Goal: Task Accomplishment & Management: Complete application form

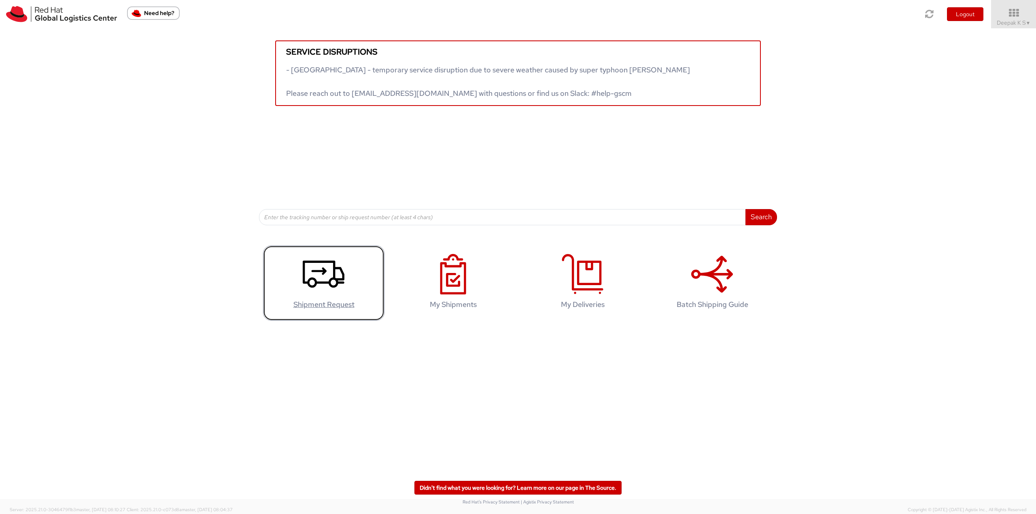
click at [319, 278] on icon at bounding box center [324, 274] width 42 height 40
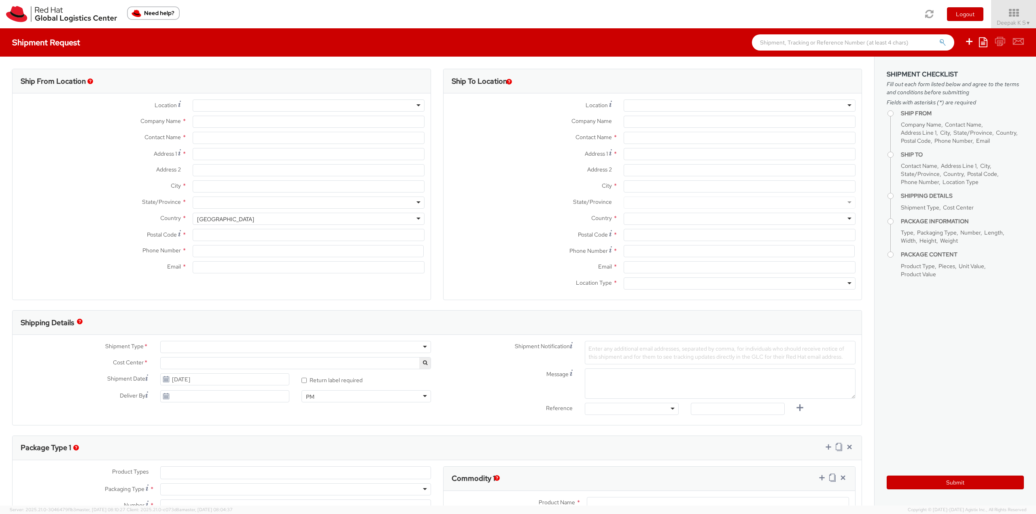
select select
type input "Red Hat India Private Limited"
type input "Deepak K S"
type input "Bagmane [GEOGRAPHIC_DATA]"
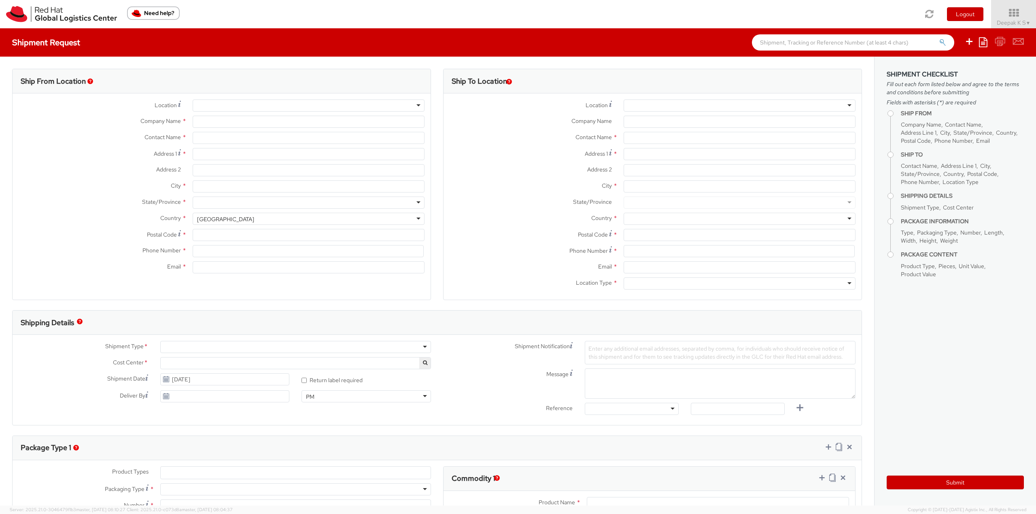
type input "FL 10, [GEOGRAPHIC_DATA], [GEOGRAPHIC_DATA]"
type input "[GEOGRAPHIC_DATA]"
type input "560037"
type input "918067935000"
type input "[EMAIL_ADDRESS][DOMAIN_NAME]"
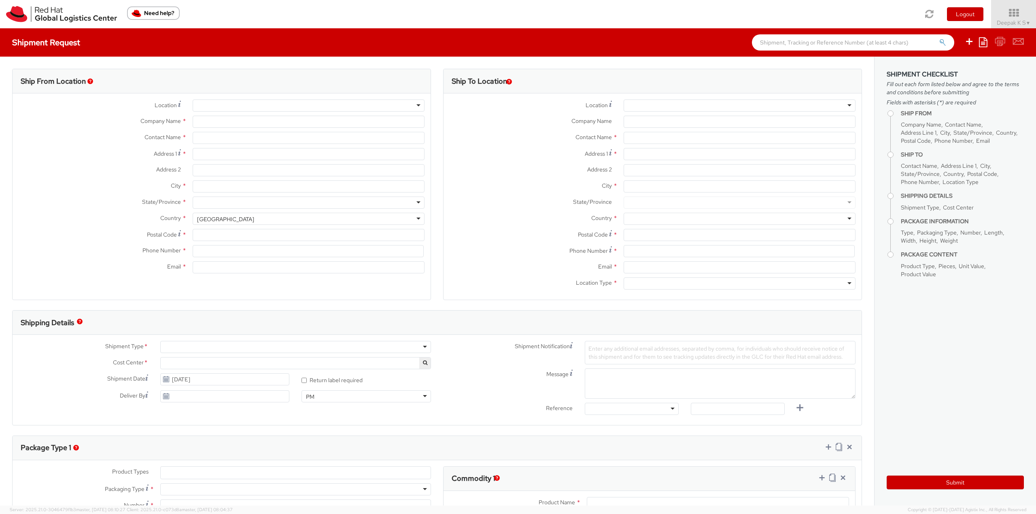
select select "CM"
select select "KGS"
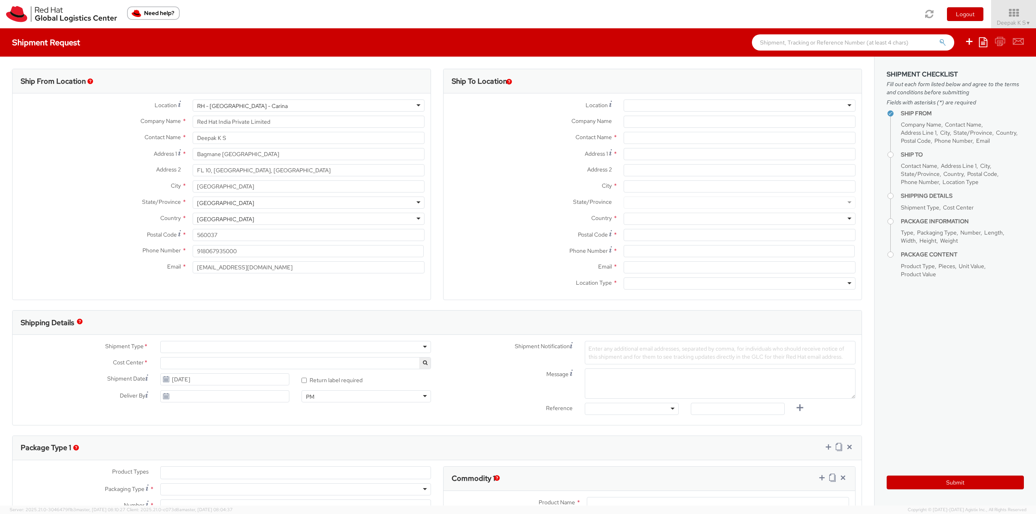
select select "813"
click at [279, 106] on div "RH - [GEOGRAPHIC_DATA] - Carina" at bounding box center [309, 106] width 232 height 12
type input "Red Hat Asia Pacific Pte Ltd"
type input "[STREET_ADDRESS]"
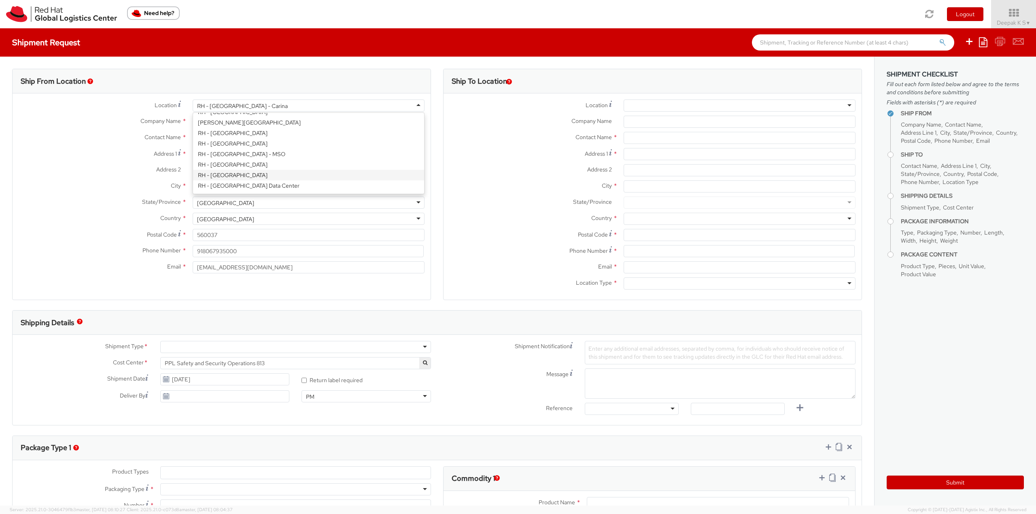
type input "CapitaSpring"
type input "[GEOGRAPHIC_DATA]"
type input "048948"
type input "65 6490 4200"
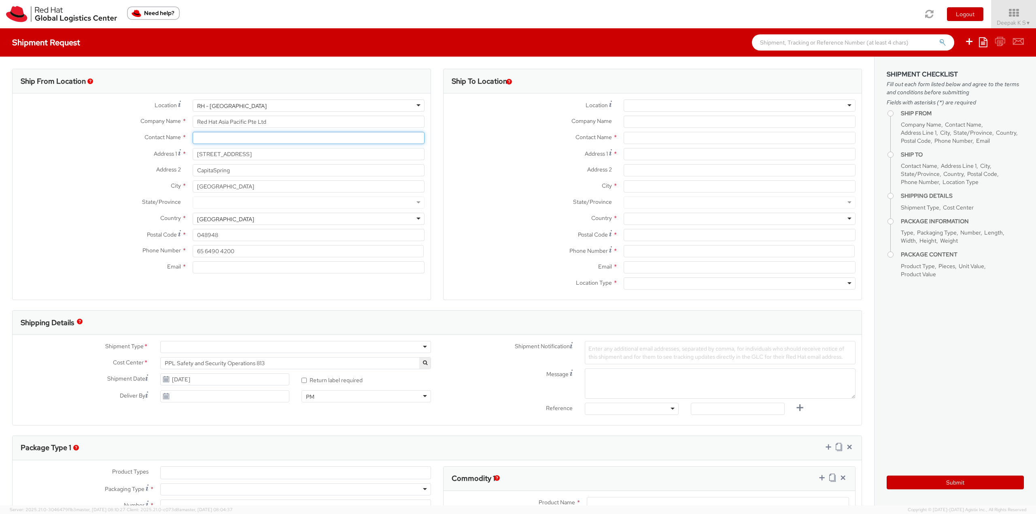
click at [250, 137] on input "text" at bounding box center [309, 138] width 232 height 12
type input "[PERSON_NAME]"
click at [239, 209] on div "State/Province *" at bounding box center [222, 205] width 418 height 16
click at [220, 269] on input "Email *" at bounding box center [309, 267] width 232 height 12
paste input "[EMAIL_ADDRESS][DOMAIN_NAME]"
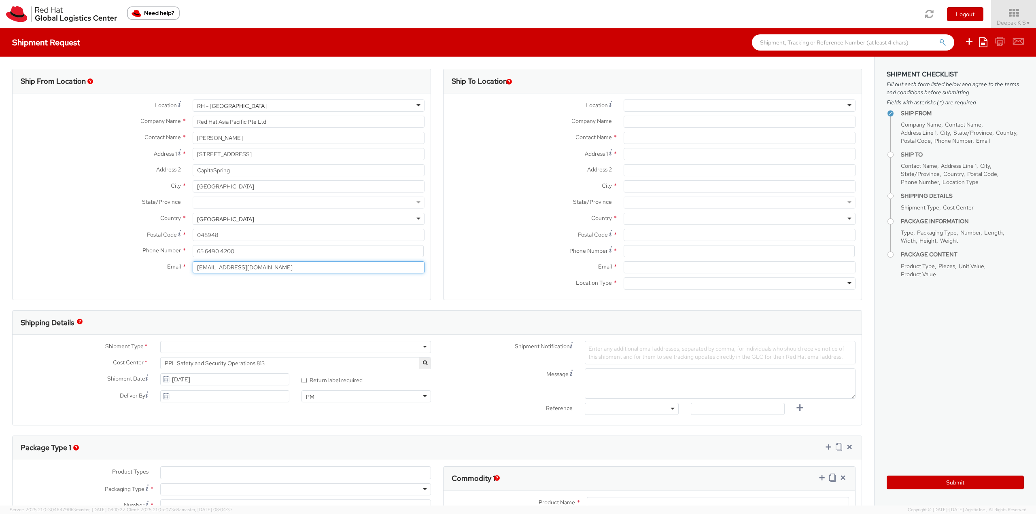
type input "[EMAIL_ADDRESS][DOMAIN_NAME]"
click at [672, 104] on div at bounding box center [740, 106] width 232 height 12
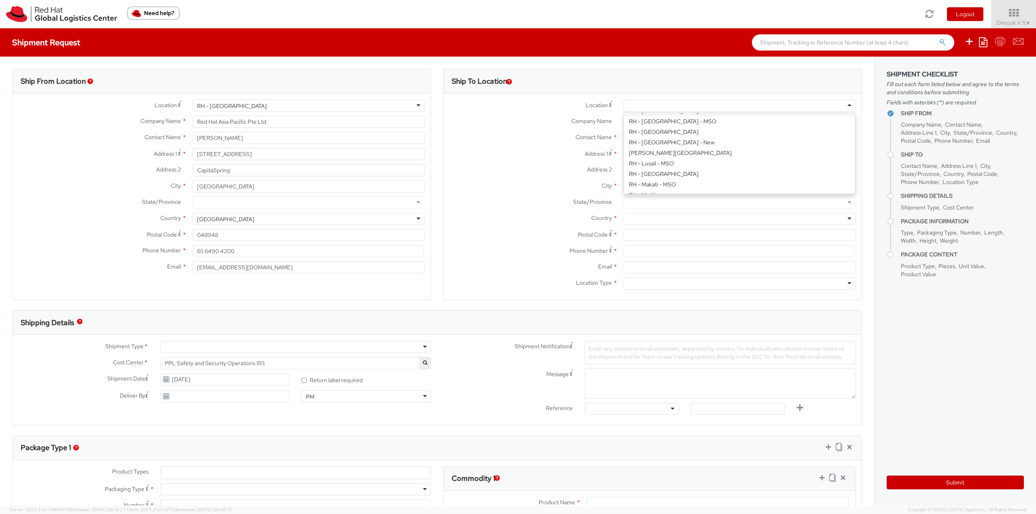
scroll to position [729, 0]
type input "Red Hat Philippines Software Solutions C"
type input "[STREET_ADDRESS]"
type input "[GEOGRAPHIC_DATA], [GEOGRAPHIC_DATA]"
type input "MAKATI"
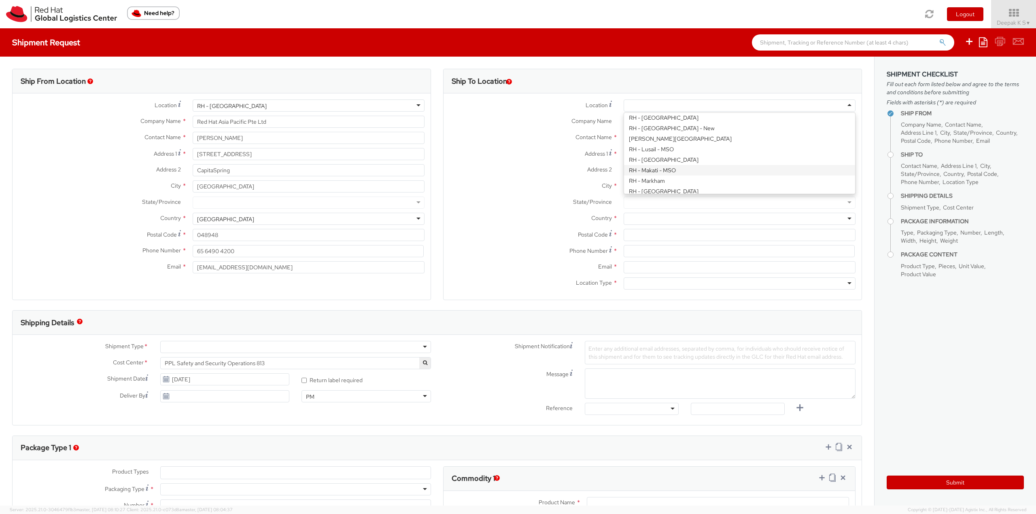
type input "1210"
click at [688, 105] on div "RH - Makati - MSO" at bounding box center [740, 106] width 232 height 12
click at [493, 170] on label "Address 2 *" at bounding box center [531, 169] width 174 height 11
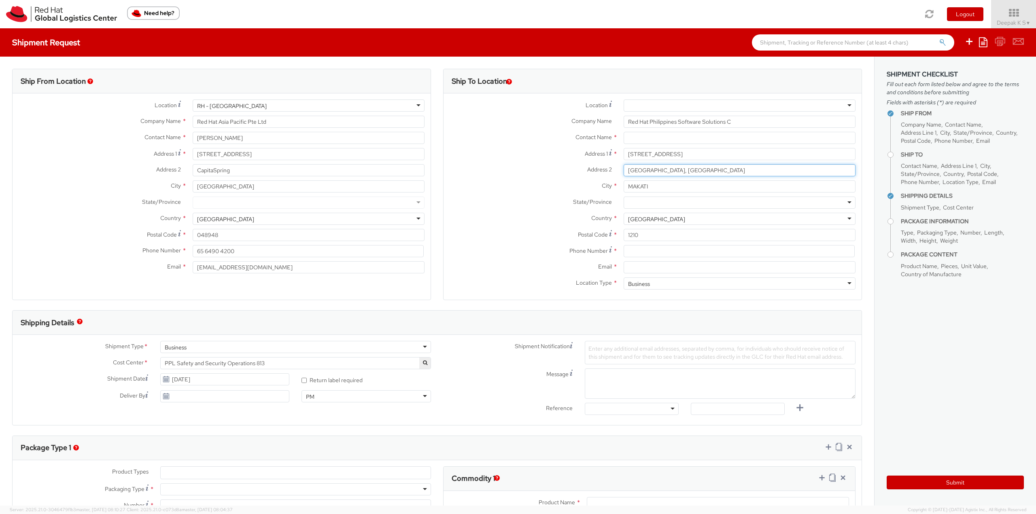
click at [624, 170] on input "[GEOGRAPHIC_DATA], [GEOGRAPHIC_DATA]" at bounding box center [740, 170] width 232 height 12
drag, startPoint x: 766, startPoint y: 170, endPoint x: 589, endPoint y: 179, distance: 177.1
click at [589, 179] on div "Address [STREET_ADDRESS]" at bounding box center [653, 172] width 418 height 16
click at [744, 124] on input "Red Hat Philippines Software Solutions C" at bounding box center [740, 122] width 232 height 12
drag, startPoint x: 744, startPoint y: 124, endPoint x: 561, endPoint y: 135, distance: 183.7
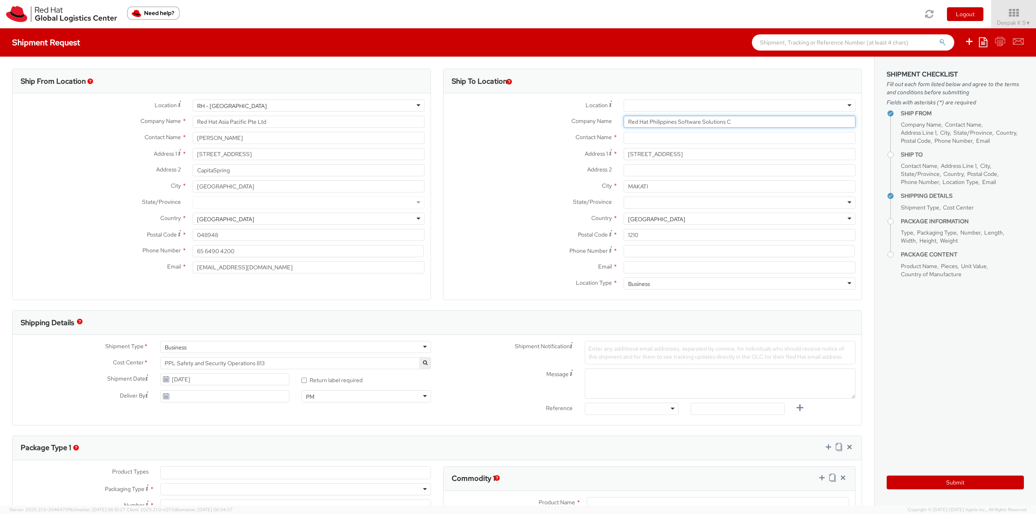
click at [561, 135] on div "Location * [GEOGRAPHIC_DATA] - [GEOGRAPHIC_DATA] - [GEOGRAPHIC_DATA] [GEOGRAPHI…" at bounding box center [653, 197] width 418 height 194
drag, startPoint x: 684, startPoint y: 157, endPoint x: 527, endPoint y: 169, distance: 157.9
click at [527, 169] on div "Location * [GEOGRAPHIC_DATA] - [GEOGRAPHIC_DATA] - [GEOGRAPHIC_DATA] [GEOGRAPHI…" at bounding box center [653, 197] width 418 height 194
drag, startPoint x: 659, startPoint y: 188, endPoint x: 580, endPoint y: 188, distance: 79.7
click at [580, 188] on div "City * MAKATI" at bounding box center [653, 187] width 418 height 12
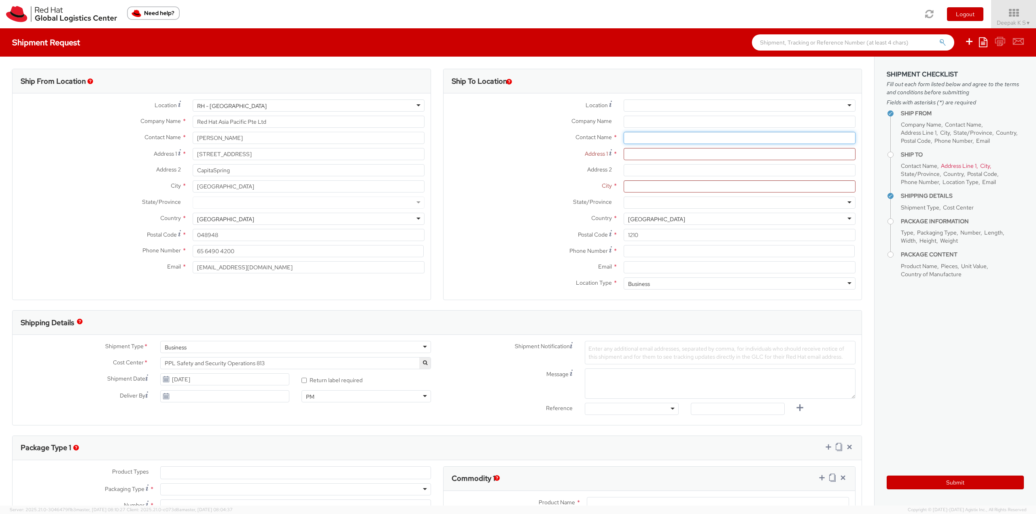
click at [709, 141] on input "text" at bounding box center [740, 138] width 232 height 12
paste input "[PERSON_NAME]"
type input "[PERSON_NAME]"
click at [786, 157] on span "[STREET_ADDRESS]" at bounding box center [813, 153] width 55 height 7
type input "Red Hat Philippines Software Solutions C"
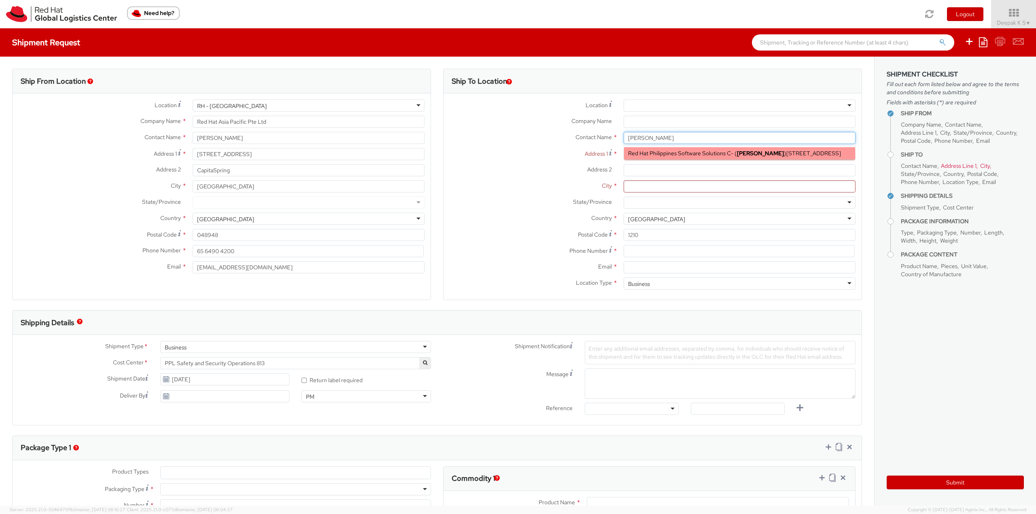
type input "[STREET_ADDRESS]"
type input "[GEOGRAPHIC_DATA], [GEOGRAPHIC_DATA]"
type input "MAKATI"
type input "[EMAIL_ADDRESS][DOMAIN_NAME]"
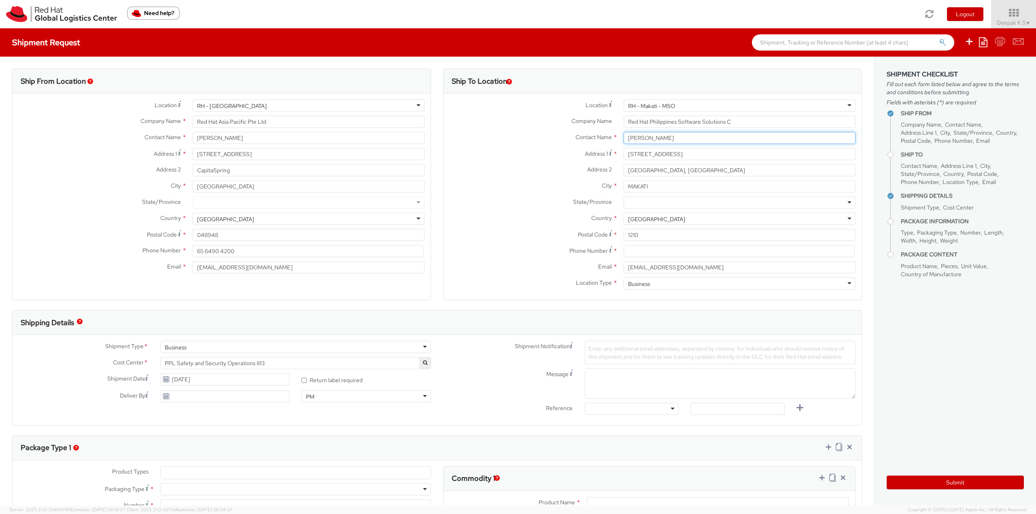
type input "[PERSON_NAME]"
click at [698, 104] on div "RH - Makati - MSO" at bounding box center [740, 106] width 232 height 12
click at [531, 187] on label "City *" at bounding box center [531, 186] width 174 height 11
click at [624, 187] on input "MAKATI" at bounding box center [740, 187] width 232 height 12
drag, startPoint x: 735, startPoint y: 125, endPoint x: 520, endPoint y: 136, distance: 215.2
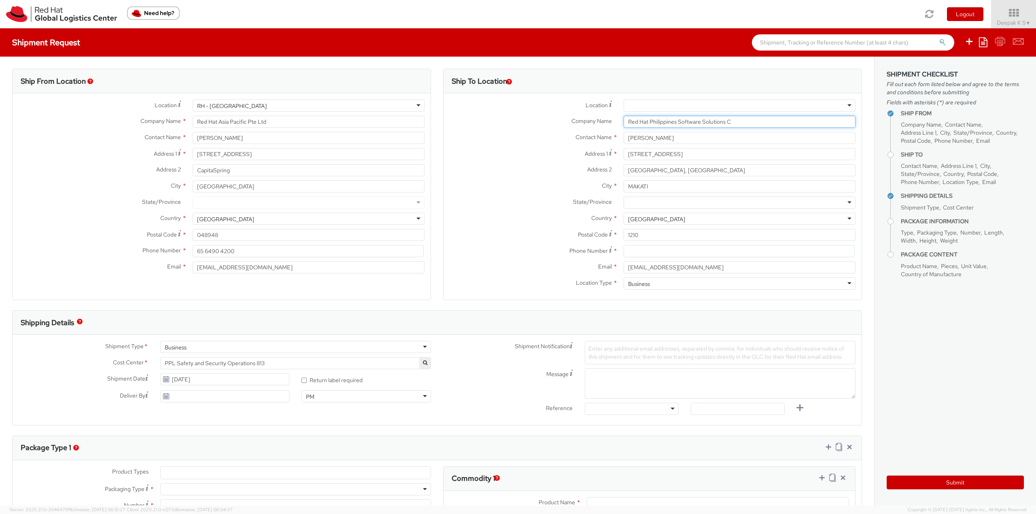
click at [520, 136] on div "Location * [GEOGRAPHIC_DATA] - [GEOGRAPHIC_DATA] - [GEOGRAPHIC_DATA] [GEOGRAPHI…" at bounding box center [653, 197] width 418 height 194
drag, startPoint x: 693, startPoint y: 156, endPoint x: 535, endPoint y: 157, distance: 157.8
click at [535, 157] on div "Address [STREET_ADDRESS]" at bounding box center [653, 154] width 418 height 12
paste input "[STREET_ADDRESS][PERSON_NAME],"
type input "[STREET_ADDRESS][PERSON_NAME],"
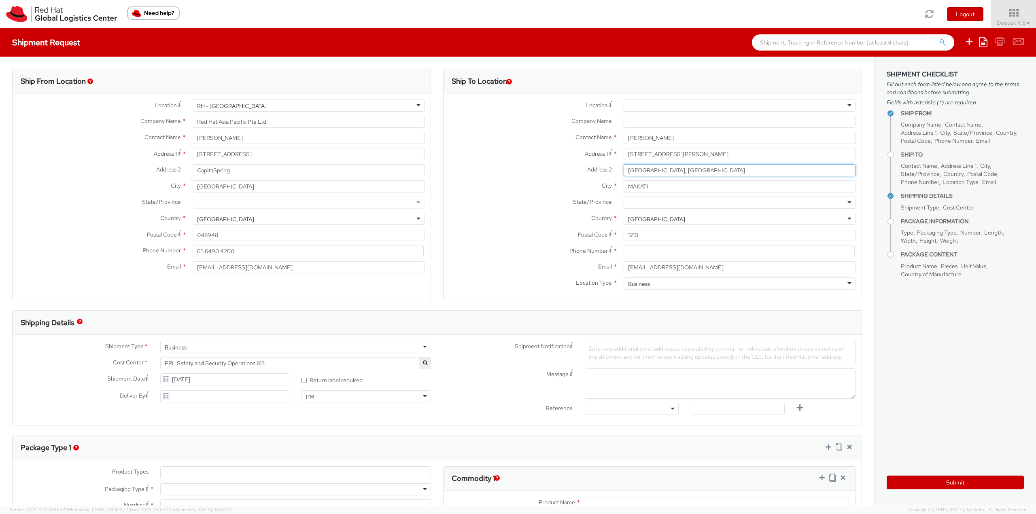
drag, startPoint x: 763, startPoint y: 172, endPoint x: 522, endPoint y: 174, distance: 240.8
click at [522, 174] on div "Address [STREET_ADDRESS]" at bounding box center [653, 170] width 418 height 12
paste input "[GEOGRAPHIC_DATA][PERSON_NAME], [GEOGRAPHIC_DATA]"
type input "[GEOGRAPHIC_DATA][PERSON_NAME], [GEOGRAPHIC_DATA]"
click at [692, 187] on input "MAKATI" at bounding box center [740, 187] width 232 height 12
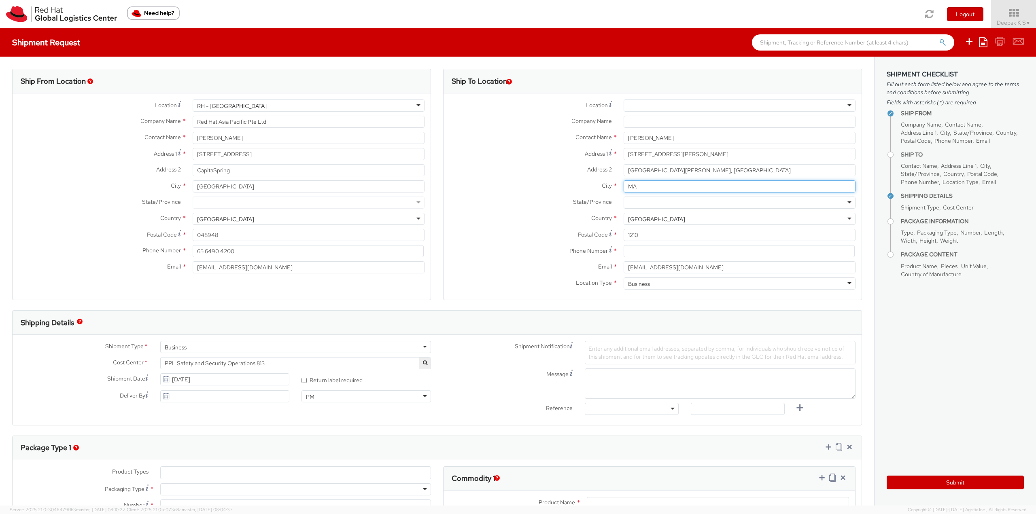
type input "M"
type input "[GEOGRAPHIC_DATA]"
drag, startPoint x: 679, startPoint y: 238, endPoint x: 544, endPoint y: 236, distance: 134.4
click at [544, 236] on div "Postal Code * 1210" at bounding box center [653, 235] width 418 height 12
paste input "023"
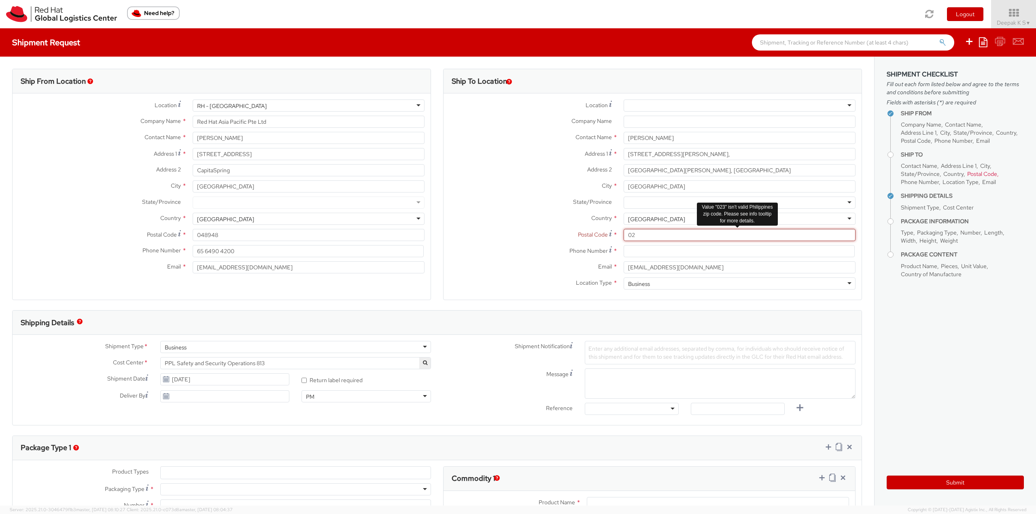
type input "0"
type input "4023"
click at [715, 254] on input at bounding box center [739, 251] width 231 height 12
paste input "[PHONE_NUMBER]"
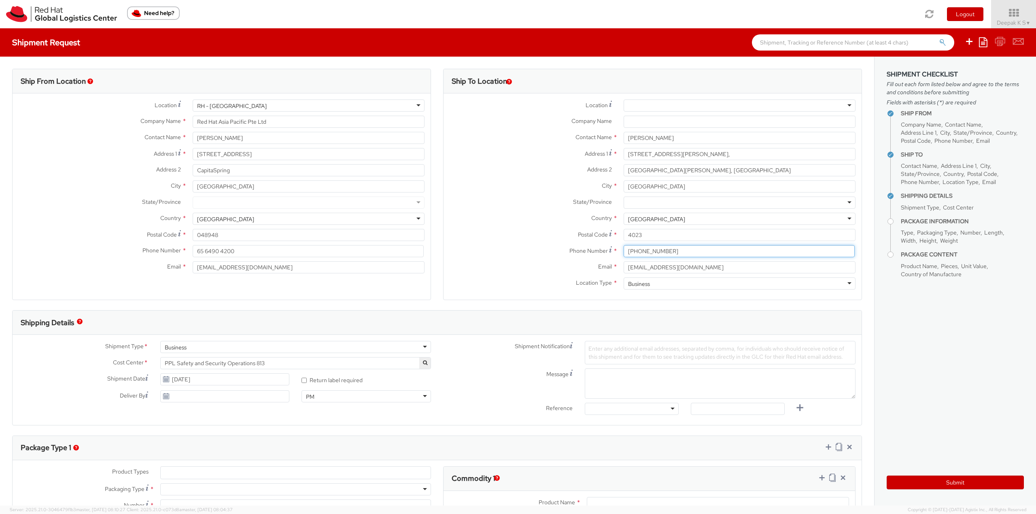
type input "[PHONE_NUMBER]"
click at [660, 386] on textarea "Message" at bounding box center [720, 384] width 271 height 30
drag, startPoint x: 688, startPoint y: 142, endPoint x: 560, endPoint y: 131, distance: 128.0
click at [560, 131] on div "Location * [GEOGRAPHIC_DATA] - [GEOGRAPHIC_DATA] - [GEOGRAPHIC_DATA] [GEOGRAPHI…" at bounding box center [653, 197] width 418 height 194
click at [664, 380] on textarea "ID badge for" at bounding box center [720, 384] width 271 height 30
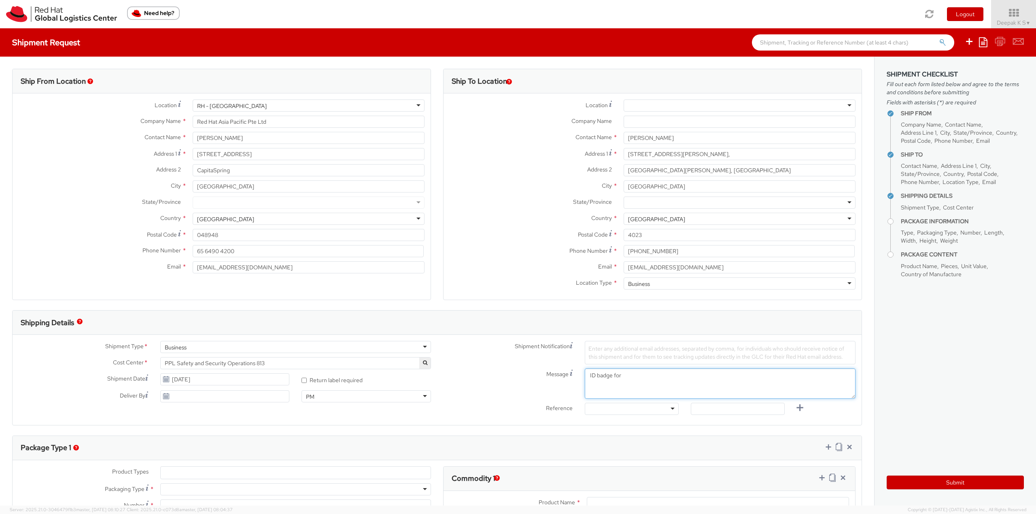
paste textarea "[PERSON_NAME]"
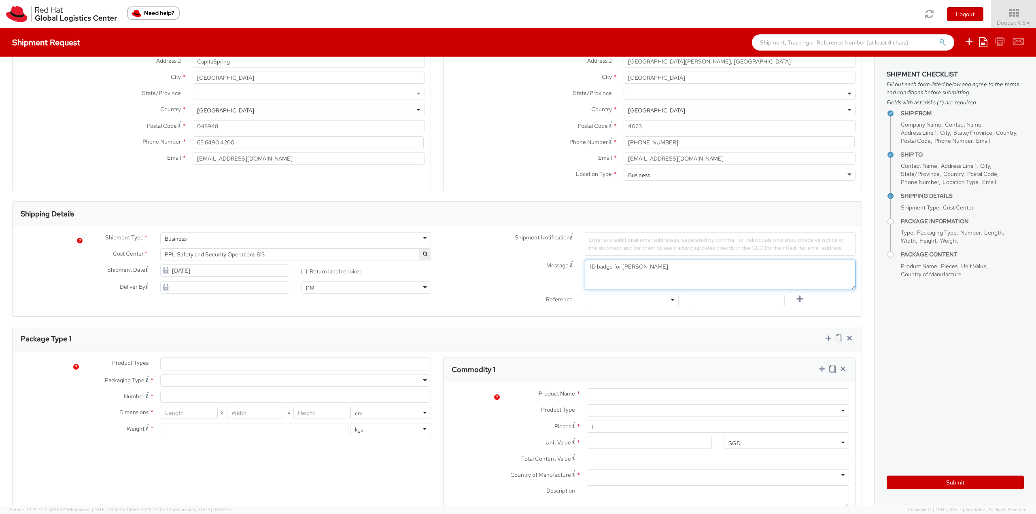
scroll to position [121, 0]
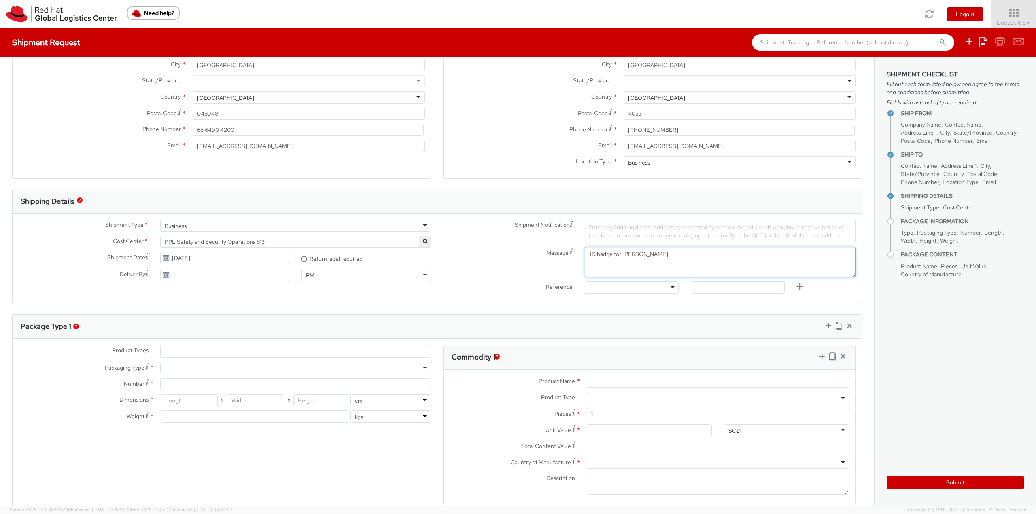
type textarea "ID badge for [PERSON_NAME]."
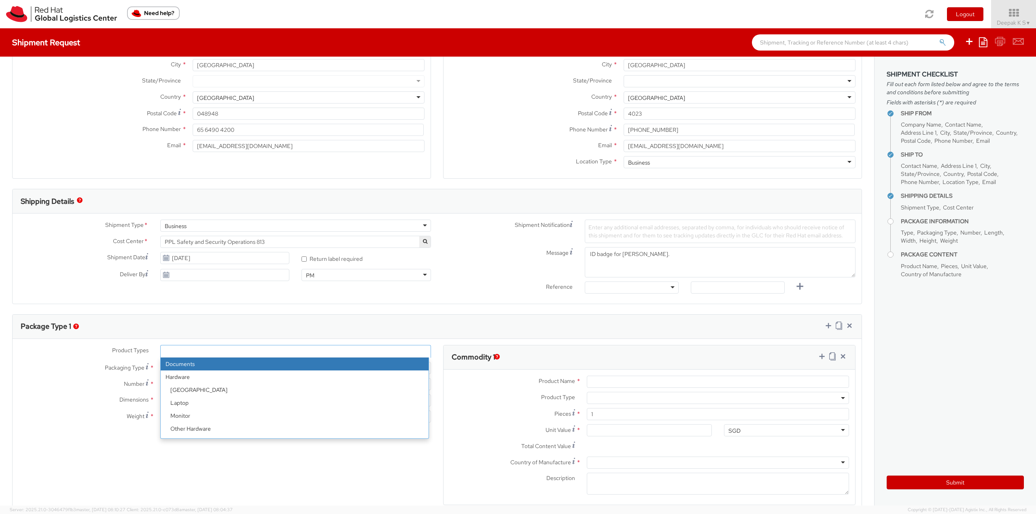
click at [229, 352] on ul at bounding box center [296, 352] width 270 height 12
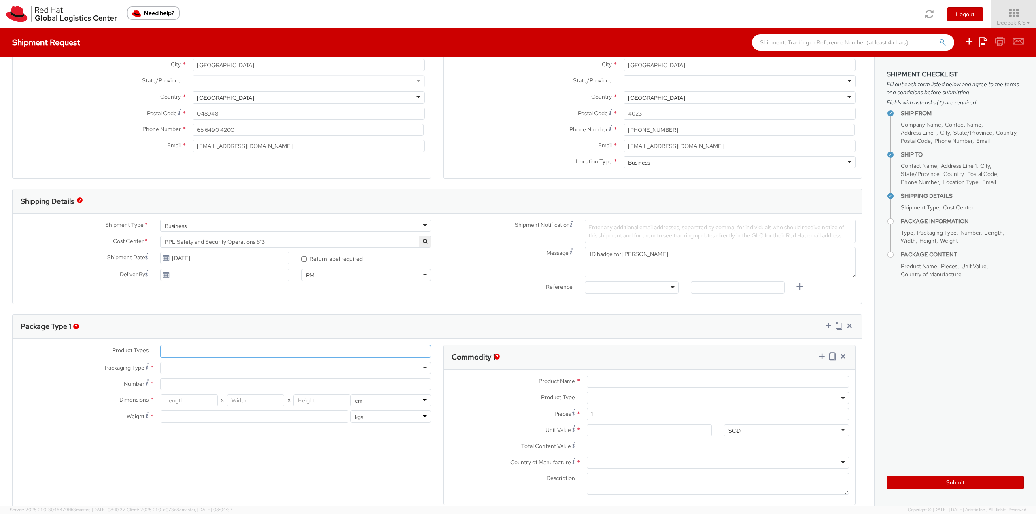
click at [229, 352] on ul at bounding box center [296, 352] width 270 height 12
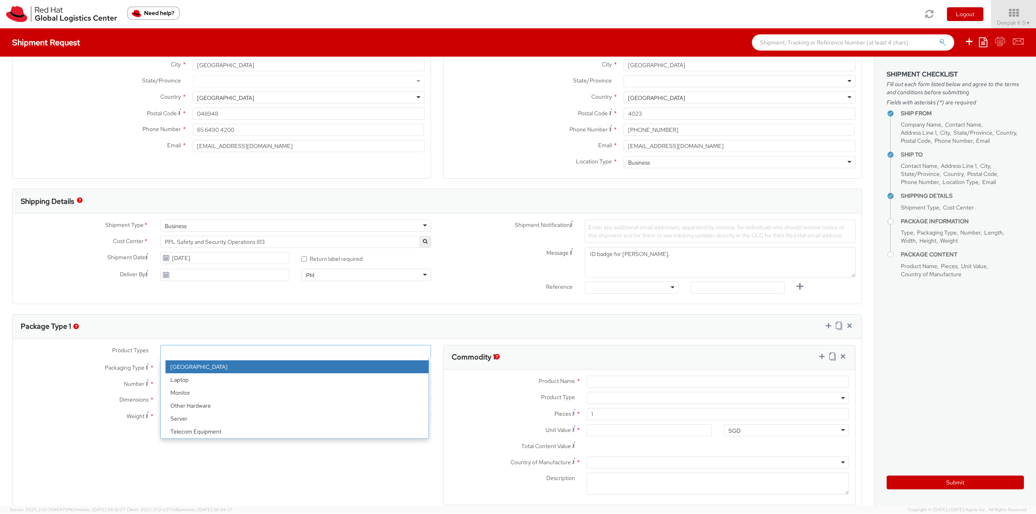
scroll to position [36, 0]
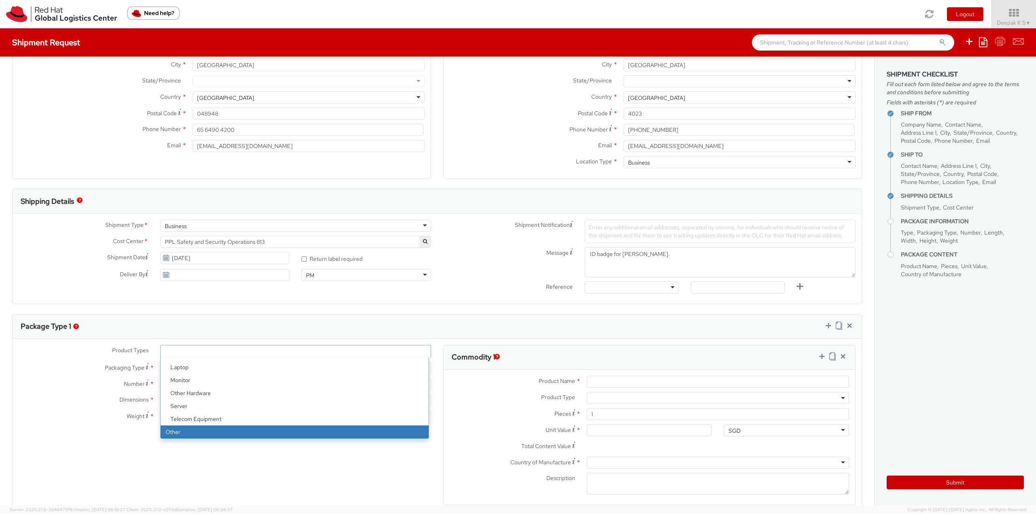
select select "OTHER"
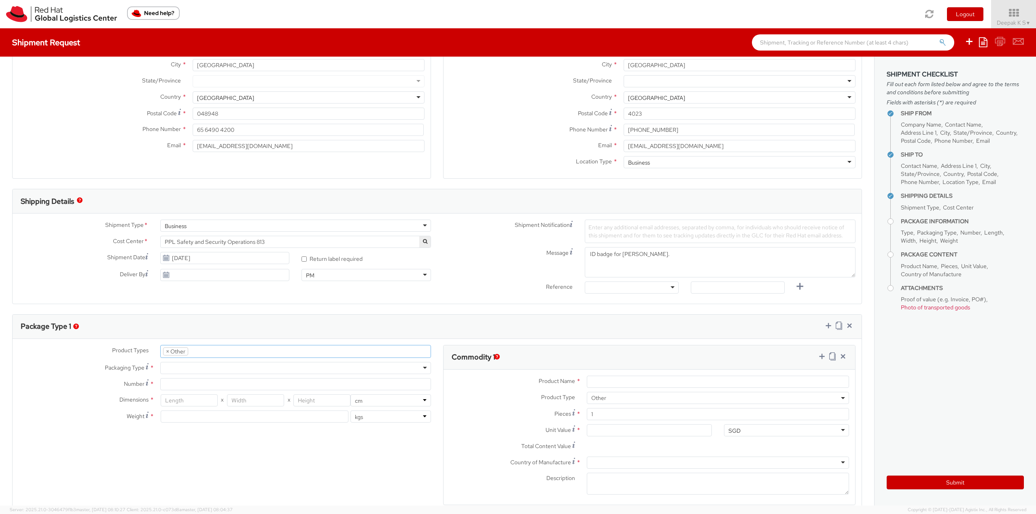
scroll to position [62, 0]
click at [210, 369] on div at bounding box center [295, 368] width 271 height 12
type input "1"
type input "24.13"
type input "31.75"
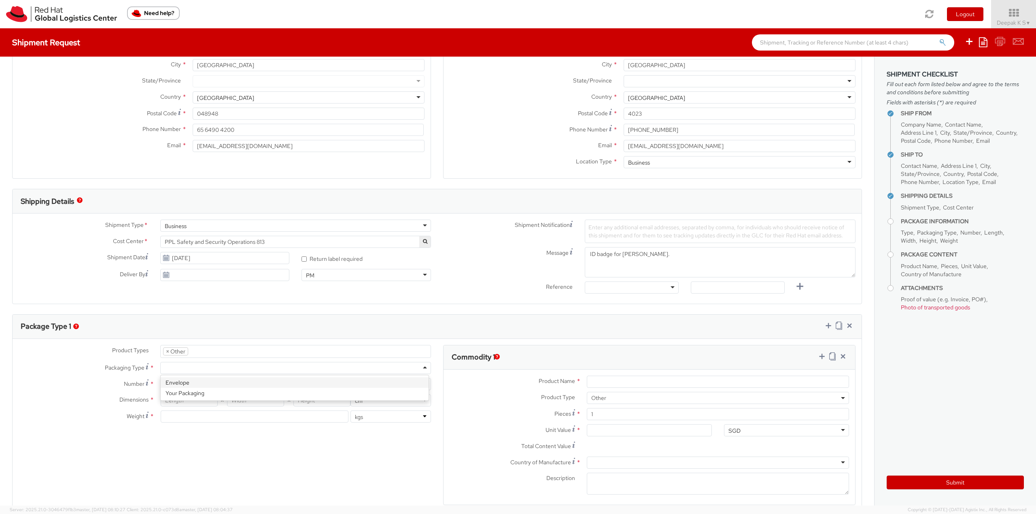
type input "0.64"
type input "0.5"
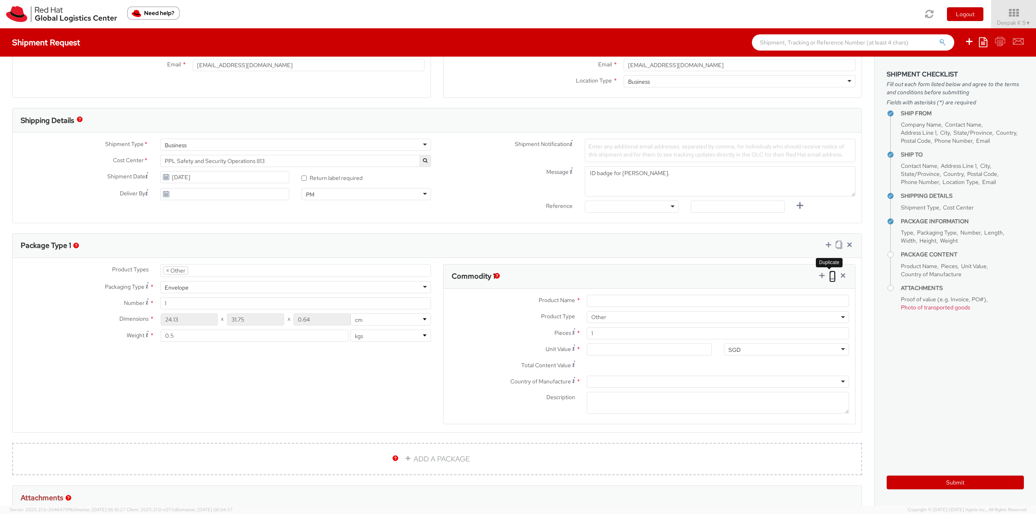
click at [829, 278] on icon at bounding box center [832, 276] width 6 height 8
select select "OTHER"
click at [829, 278] on icon at bounding box center [832, 276] width 6 height 8
select select "OTHER"
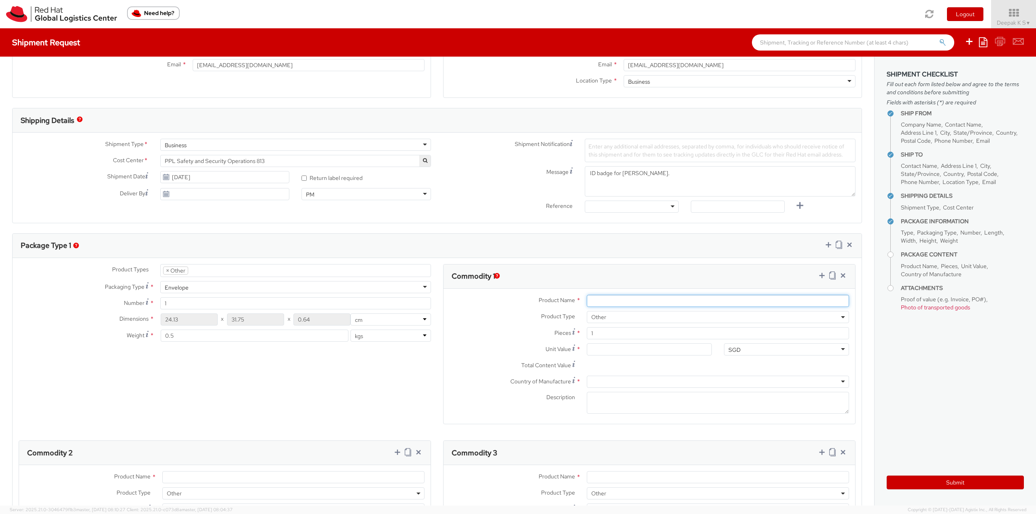
click at [635, 300] on input "Product Name *" at bounding box center [718, 301] width 262 height 12
paste input "Red Hat Employee Security ID Badge - Produced Internally - personalized (Sample…"
drag, startPoint x: 698, startPoint y: 302, endPoint x: 879, endPoint y: 299, distance: 181.0
click at [879, 299] on div "Ship From Location Location * [GEOGRAPHIC_DATA] - [GEOGRAPHIC_DATA] [GEOGRAPHIC…" at bounding box center [518, 281] width 1036 height 449
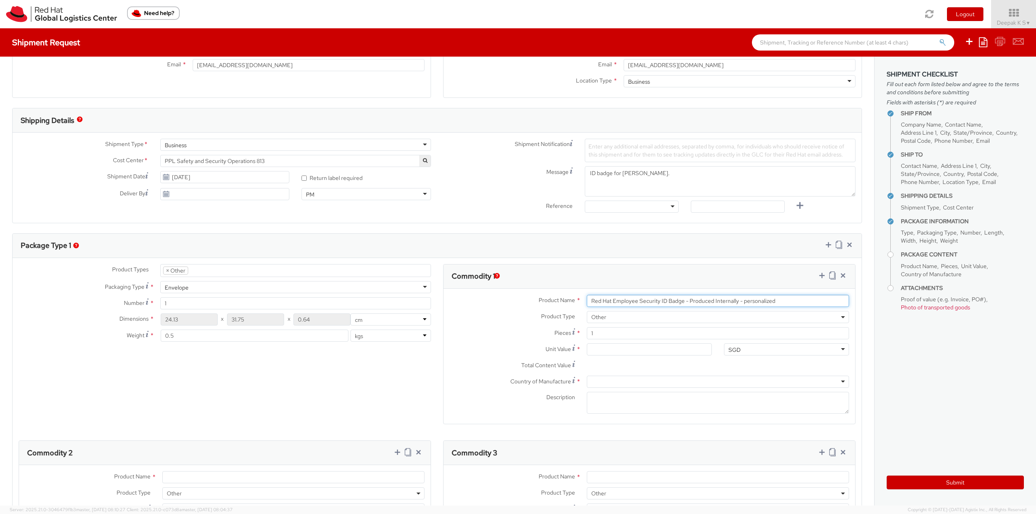
scroll to position [0, 0]
type input "Red Hat Employee Security ID Badge - Produced Internally - personalized"
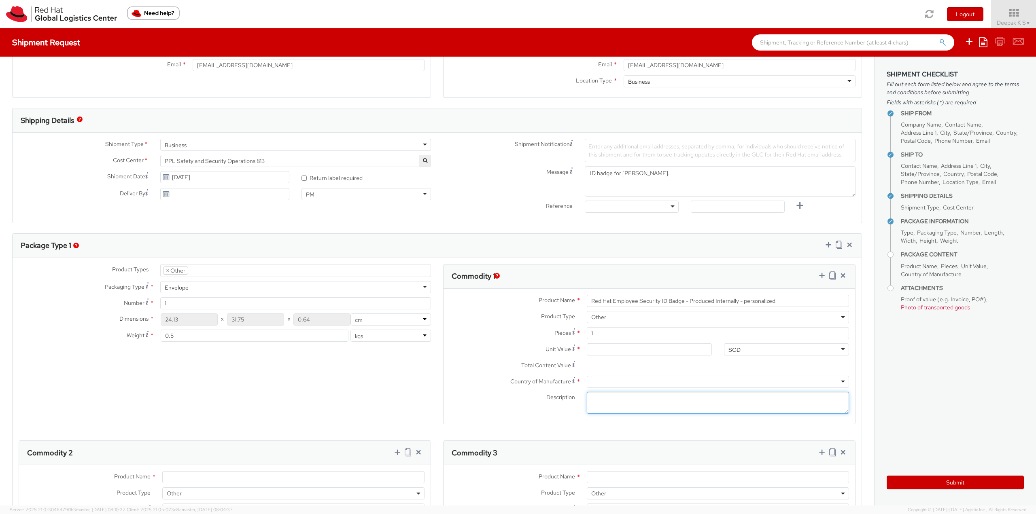
click at [663, 406] on textarea "Description *" at bounding box center [718, 403] width 262 height 22
paste textarea "(Sample - not for resale, value for customs purpose only"
click at [591, 400] on textarea "(Sample - not for resale, value for customs purpose only" at bounding box center [718, 403] width 262 height 22
type textarea "Sample - not for resale, value for customs purpose only,"
click at [606, 350] on input "Unit Value *" at bounding box center [649, 350] width 125 height 12
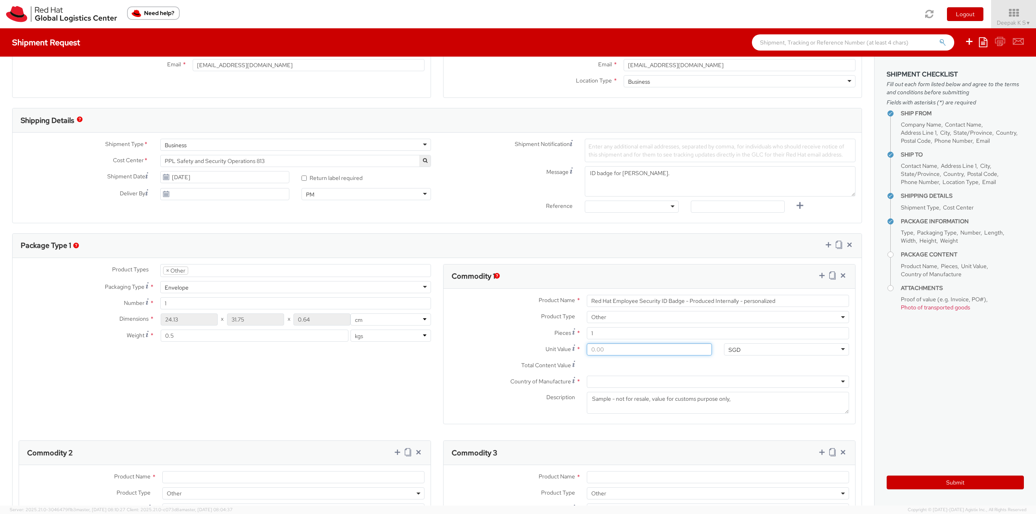
type input "3.00"
type input "3.40"
type input "3.44"
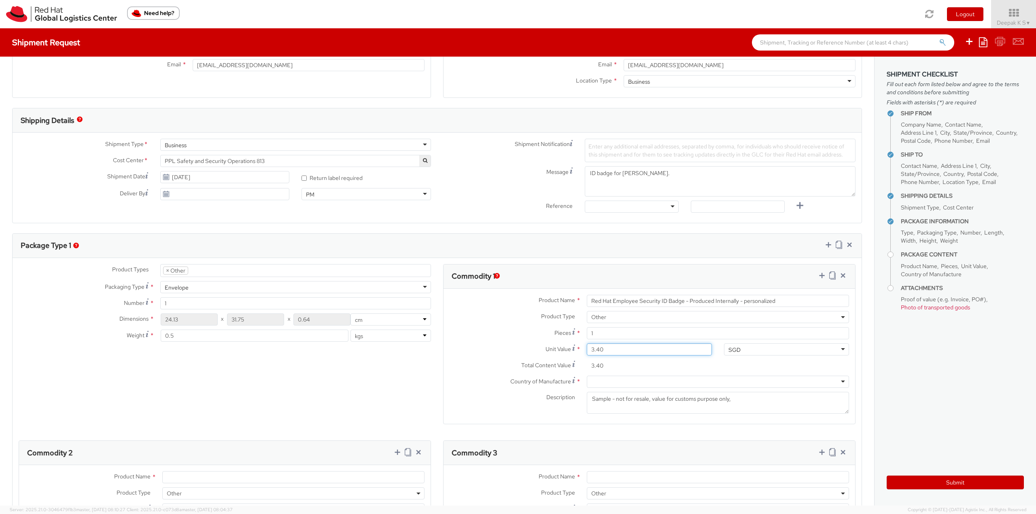
type input "3.44"
click at [756, 352] on div "SGD" at bounding box center [786, 350] width 125 height 12
type input "USD"
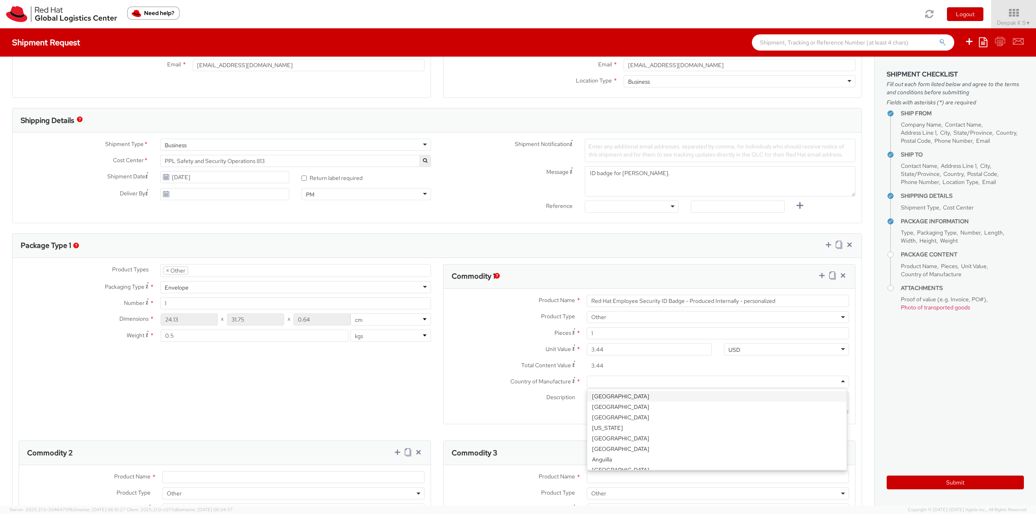
click at [670, 383] on div at bounding box center [718, 382] width 262 height 12
type input "un"
click at [781, 396] on textarea "Sample - not for resale, value for customs purpose only," at bounding box center [718, 403] width 262 height 22
paste textarea "HTS code - 8523520000"
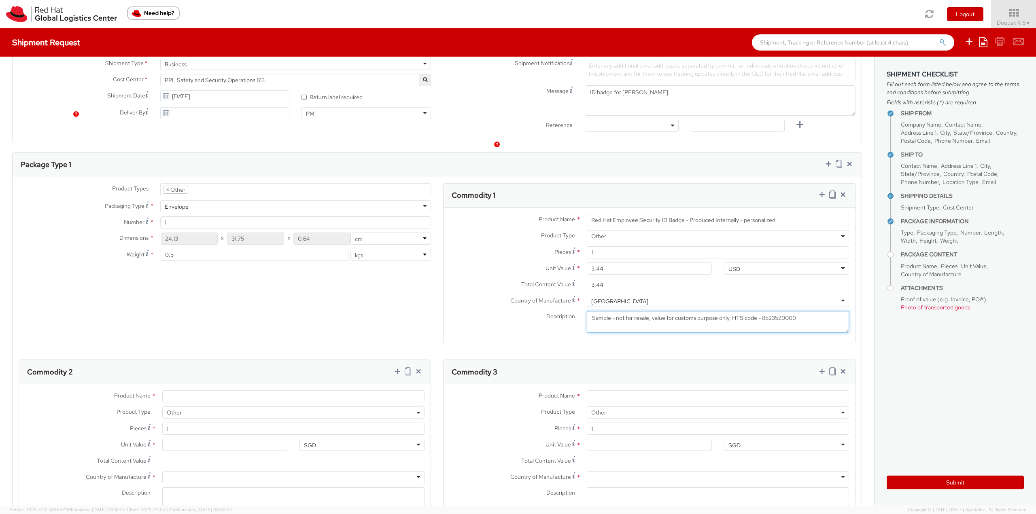
scroll to position [445, 0]
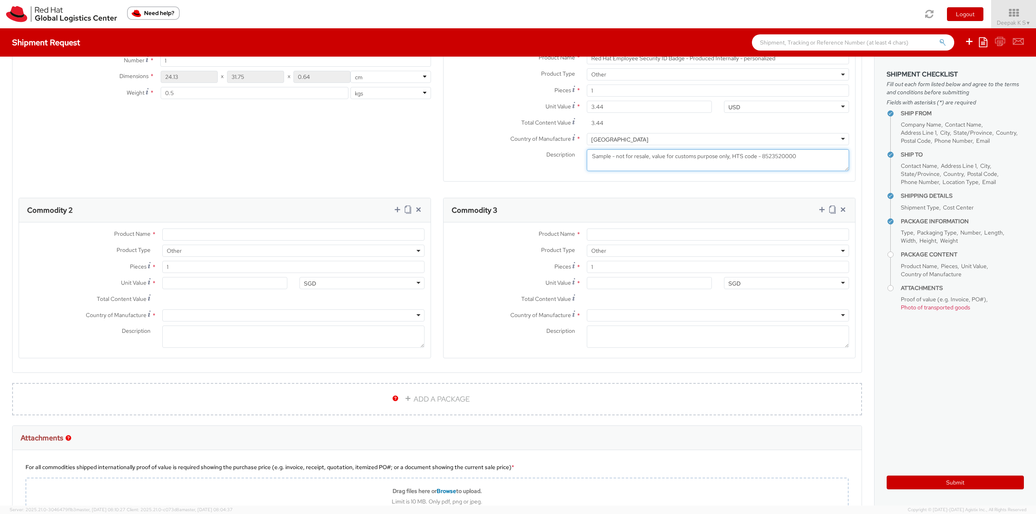
type textarea "Sample - not for resale, value for customs purpose only, HTS code - 8523520000"
click at [172, 237] on input "Product Name *" at bounding box center [293, 235] width 262 height 12
paste input "Badge Holder - - Plastic wallet/sleeve"
type input "Badge Holder - - Plastic wallet/sleeve"
click at [204, 281] on input "Unit Value *" at bounding box center [224, 283] width 125 height 12
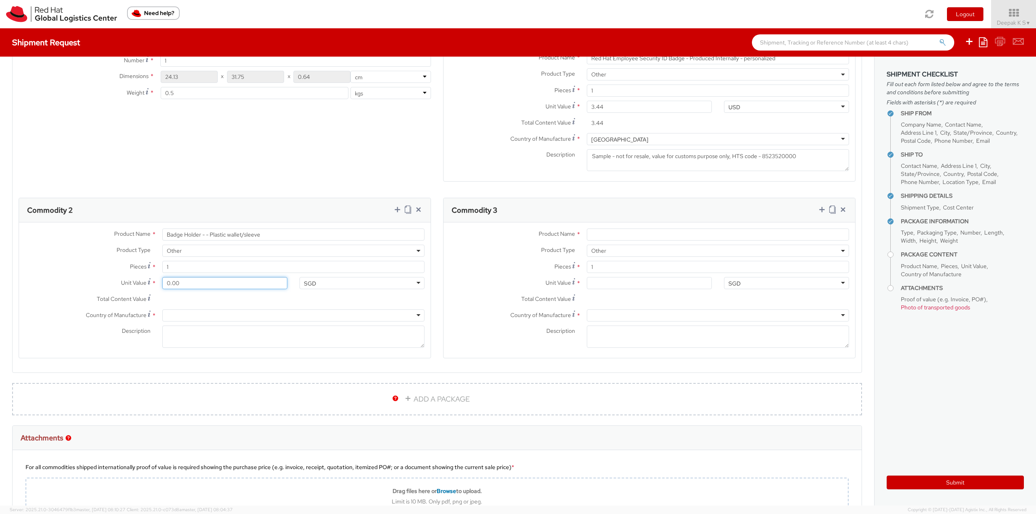
type input "0.20"
type input "0.23"
click at [328, 283] on div "SGD" at bounding box center [362, 283] width 125 height 12
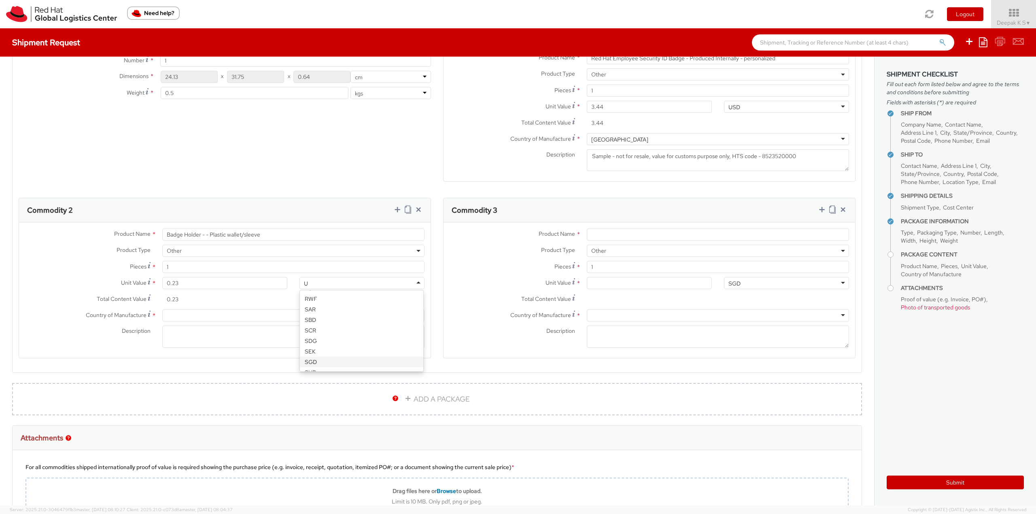
scroll to position [2, 0]
type input "USD"
click at [276, 314] on div at bounding box center [293, 316] width 262 height 12
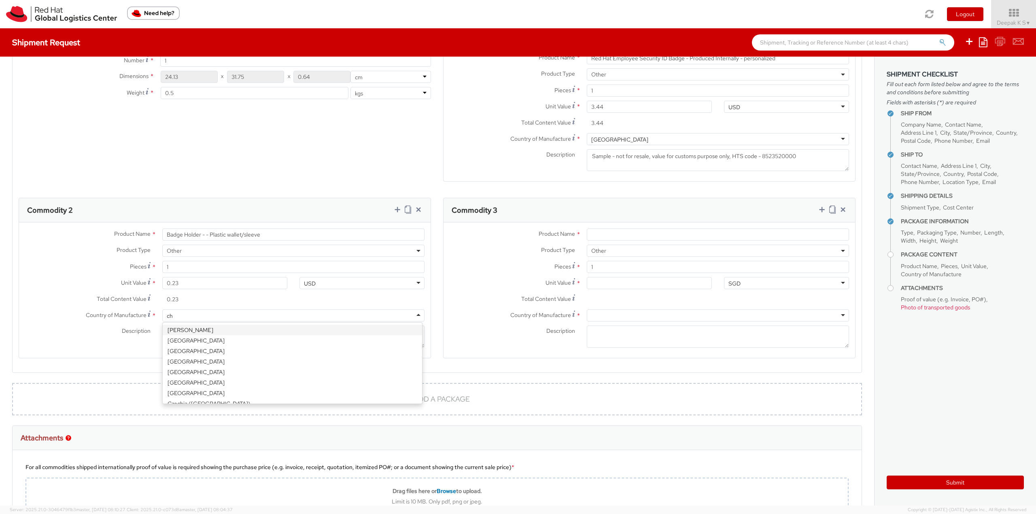
type input "chi"
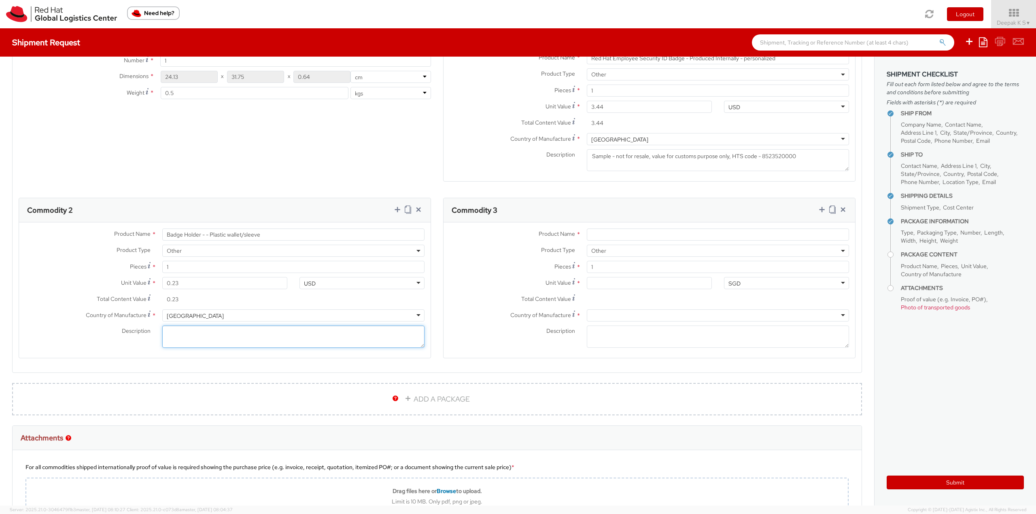
click at [213, 340] on textarea "Description *" at bounding box center [293, 337] width 262 height 22
drag, startPoint x: 801, startPoint y: 155, endPoint x: 399, endPoint y: 157, distance: 402.3
click at [399, 157] on div "Product Types * Documents Docking Station Laptop Monitor Other Hardware Server …" at bounding box center [437, 197] width 849 height 353
click at [389, 328] on textarea "Description *" at bounding box center [293, 337] width 262 height 22
paste textarea "Sample - not for resale, value for customs purpose only, HTS code - 8523520000"
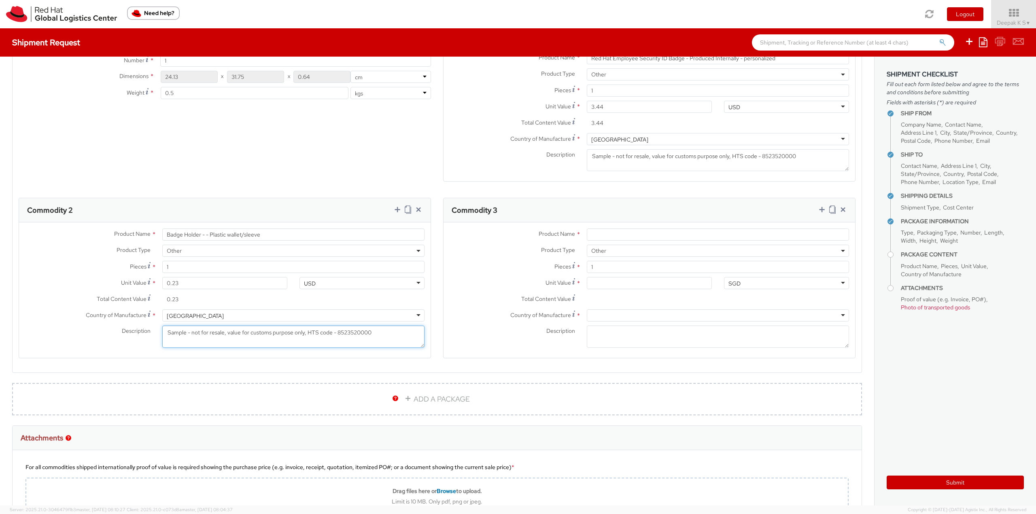
type textarea "Sample - not for resale, value for customs purpose only, HTS code - 8523520000"
click at [676, 331] on textarea "Description *" at bounding box center [718, 337] width 262 height 22
paste textarea "Sample - not for resale, value for customs purpose only, HTS code - 8523520000"
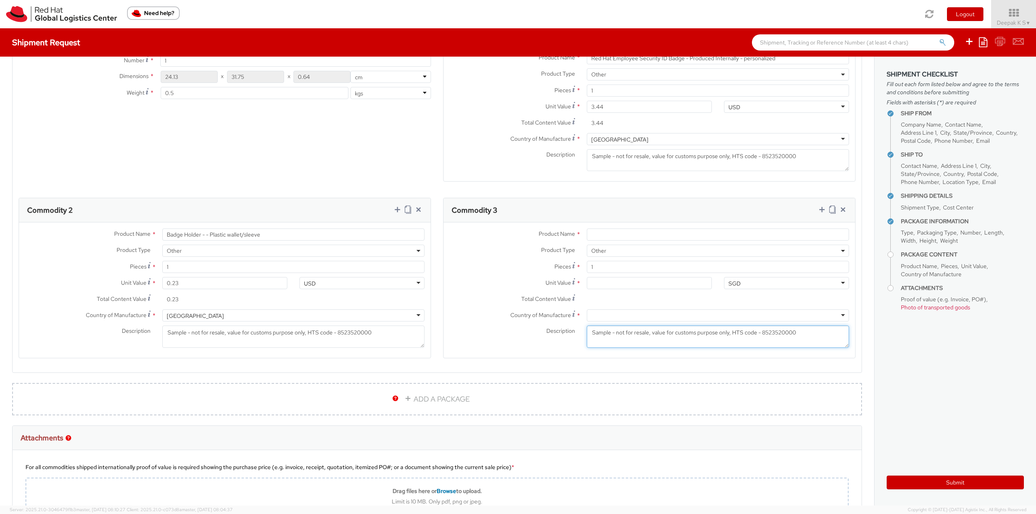
type textarea "Sample - not for resale, value for customs purpose only, HTS code - 8523520000"
drag, startPoint x: 337, startPoint y: 330, endPoint x: 376, endPoint y: 326, distance: 39.9
click at [376, 326] on textarea "Sample - not for resale, value for customs purpose only, HTS code - 8523520000" at bounding box center [293, 337] width 262 height 22
click at [379, 337] on textarea "Sample - not for resale, value for customs purpose only, HTS code - 8523520000" at bounding box center [293, 337] width 262 height 22
drag, startPoint x: 338, startPoint y: 334, endPoint x: 389, endPoint y: 335, distance: 51.0
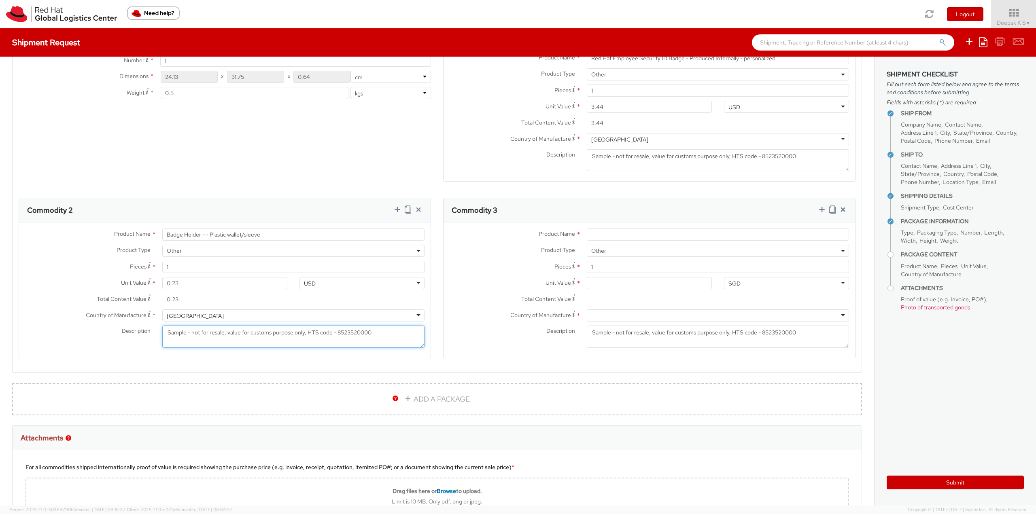
click at [389, 335] on textarea "Sample - not for resale, value for customs purpose only, HTS code - 8523520000" at bounding box center [293, 337] width 262 height 22
paste textarea "42023"
type textarea "Sample - not for resale, value for customs purpose only, HTS code - 4202320000"
click at [635, 285] on input "Unit Value *" at bounding box center [649, 283] width 125 height 12
type input "0.60"
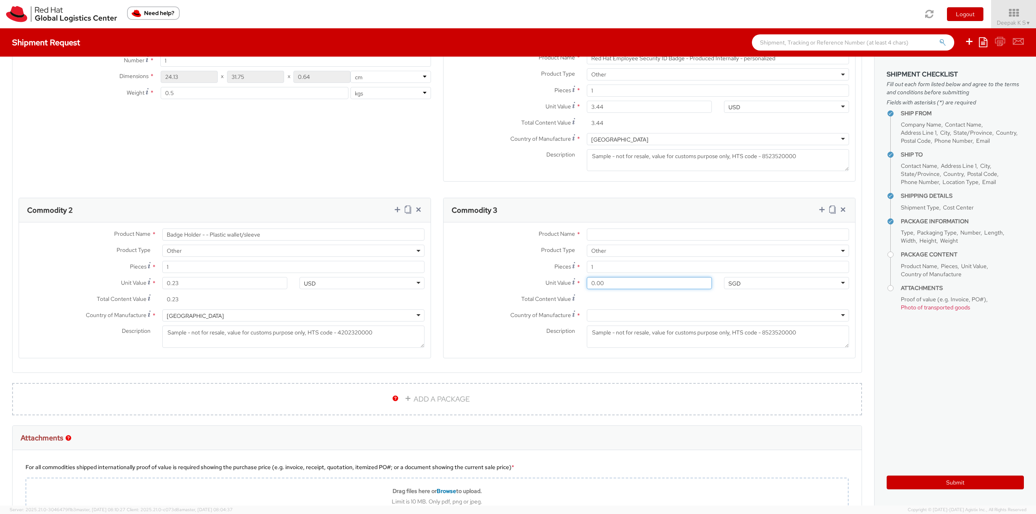
type input "0.60"
type input "0.63"
click at [758, 284] on div "SGD" at bounding box center [786, 283] width 125 height 12
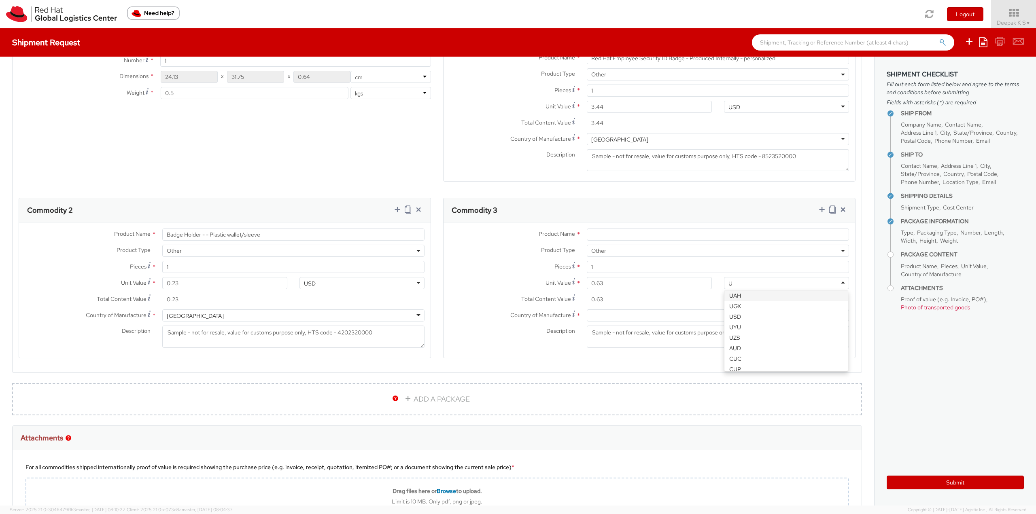
type input "US"
click at [635, 315] on div at bounding box center [718, 316] width 262 height 12
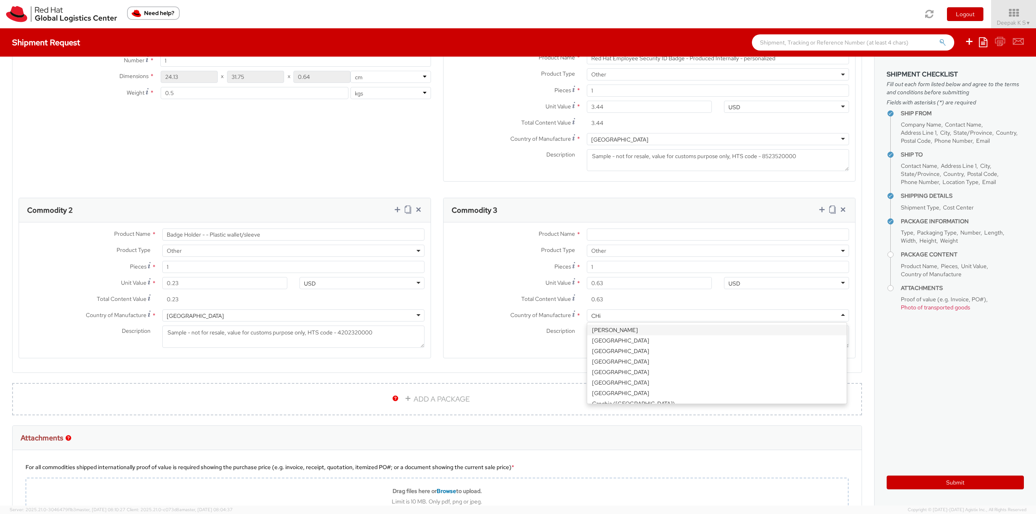
type input "CHin"
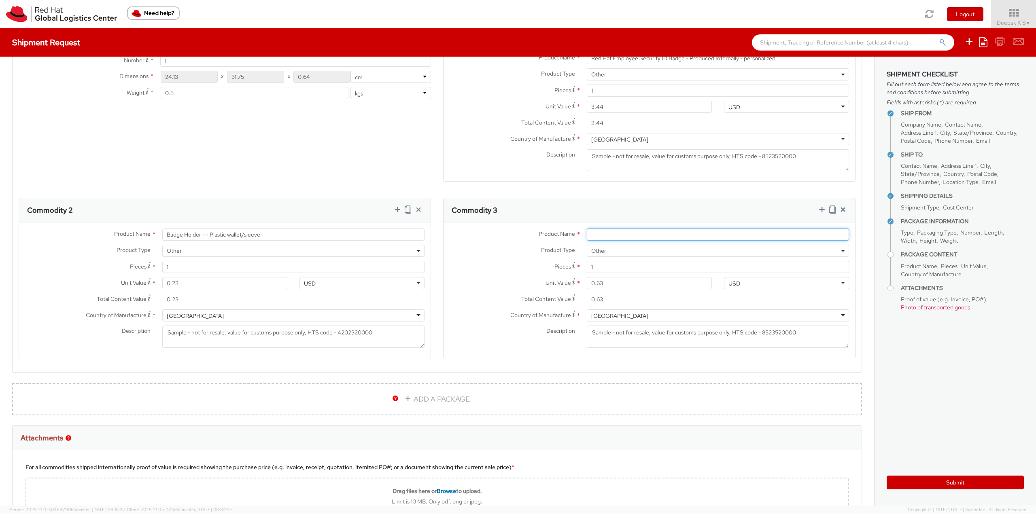
click at [669, 236] on input "Product Name *" at bounding box center [718, 235] width 262 height 12
paste input "Badge Reel- Clip w/ reel"
type input "Badge Reel- Clip w/ reel"
drag, startPoint x: 761, startPoint y: 332, endPoint x: 818, endPoint y: 327, distance: 56.9
click at [818, 327] on textarea "Sample - not for resale, value for customs purpose only, HTS code - 8523520000" at bounding box center [718, 337] width 262 height 22
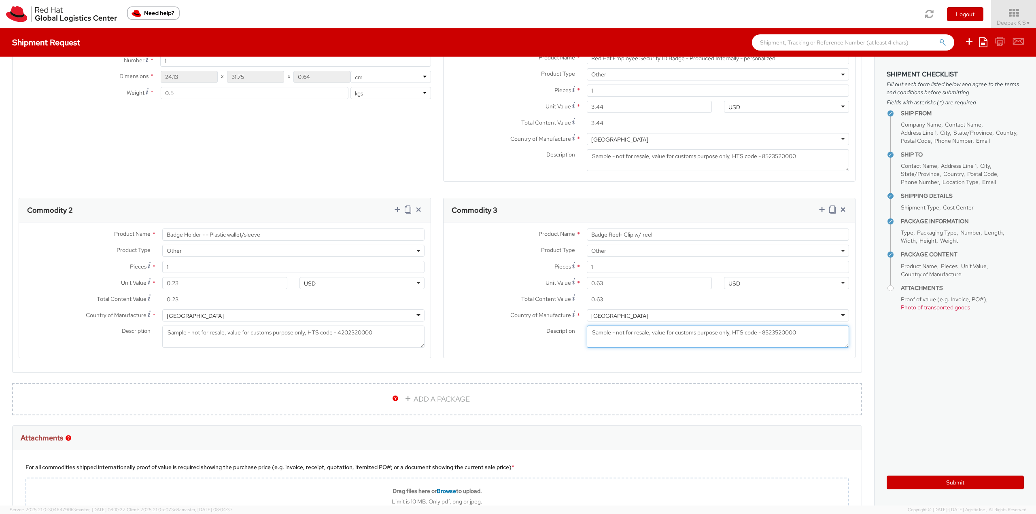
paste textarea "308900000"
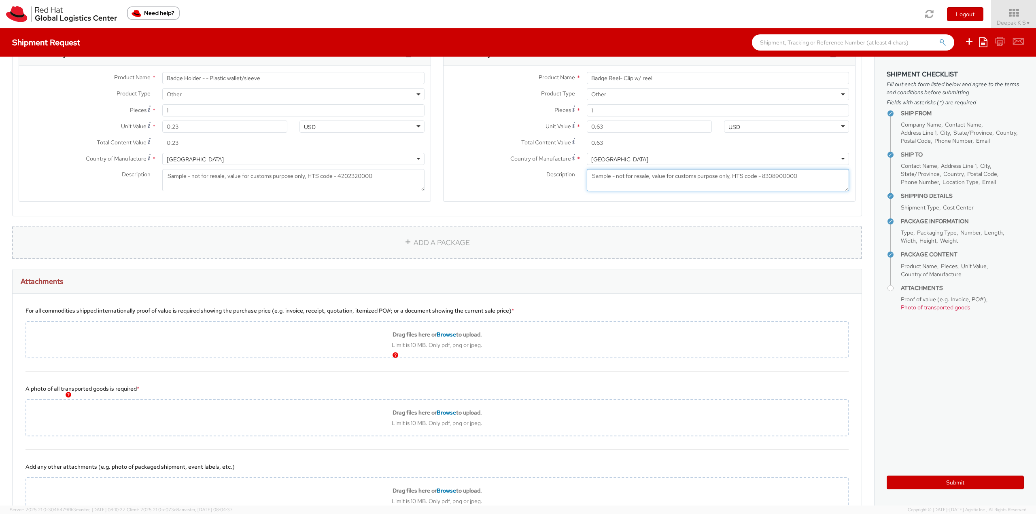
scroll to position [607, 0]
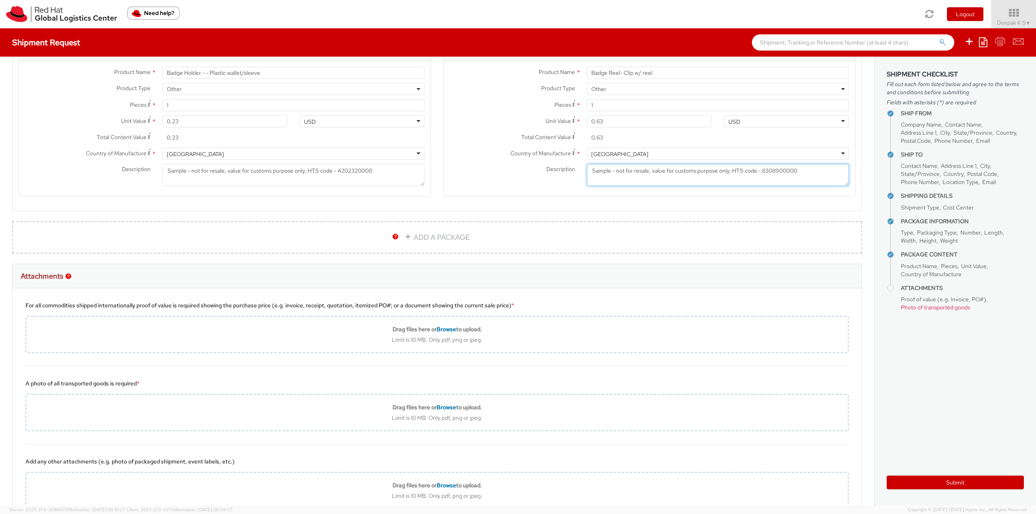
type textarea "Sample - not for resale, value for customs purpose only, HTS code - 8308900000"
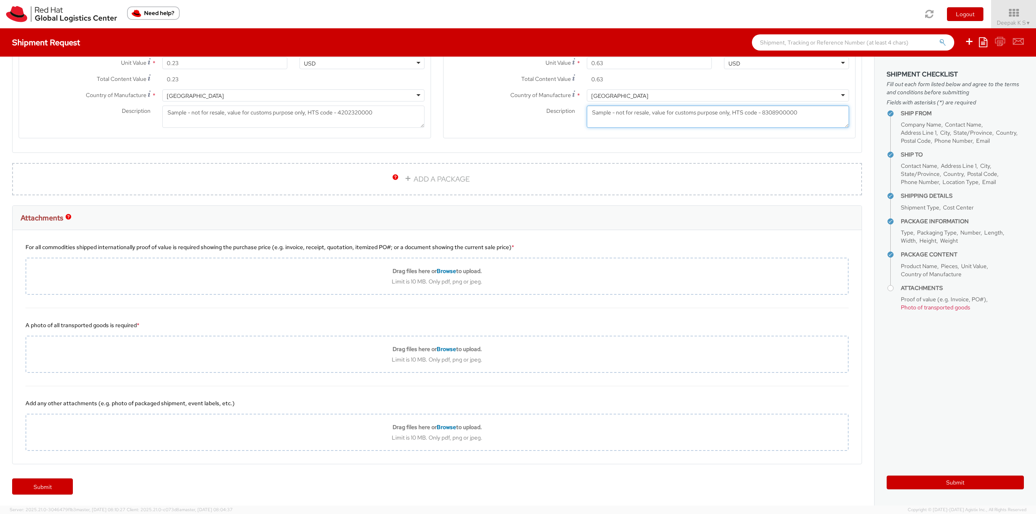
scroll to position [667, 0]
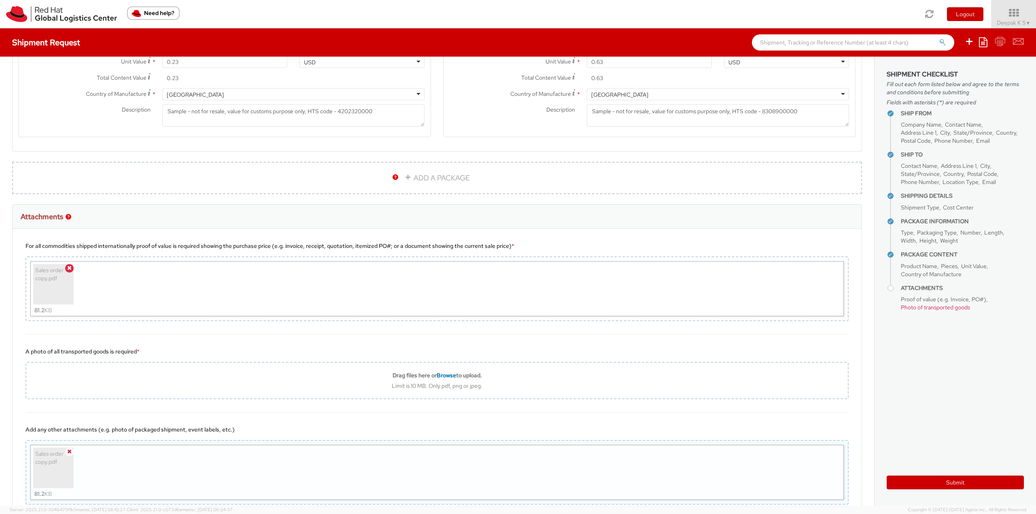
click at [70, 452] on icon at bounding box center [69, 452] width 4 height 6
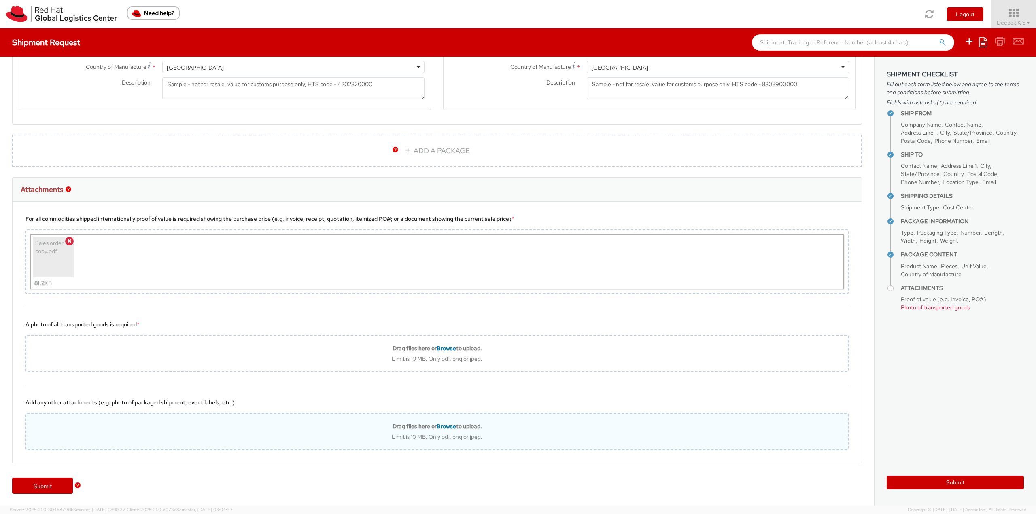
scroll to position [694, 0]
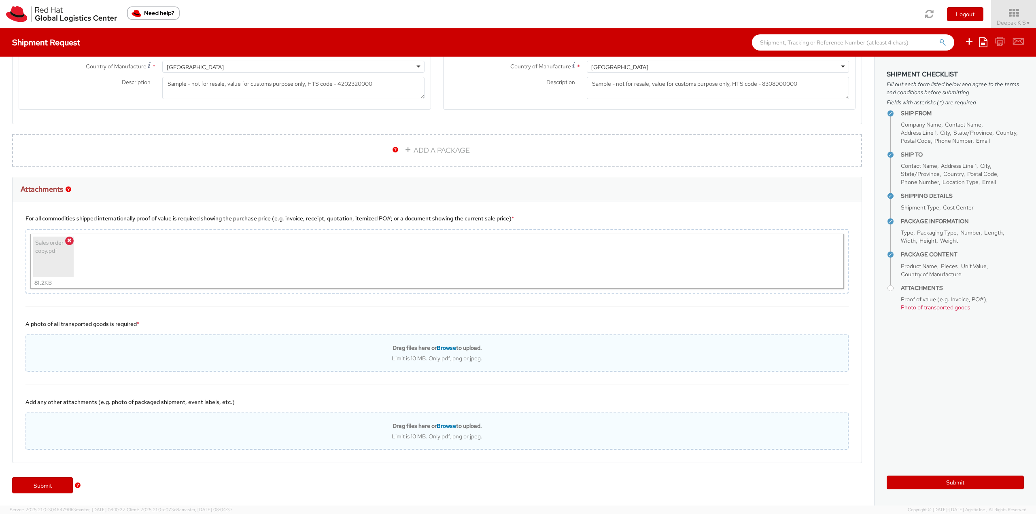
click at [365, 355] on div "Limit is 10 MB. Only pdf, png or jpeg." at bounding box center [437, 358] width 822 height 7
click at [131, 359] on div "Limit is 10 MB. Only pdf, png or jpeg." at bounding box center [437, 358] width 822 height 7
type input "C:\fakepath\badge image for shipping.jpg"
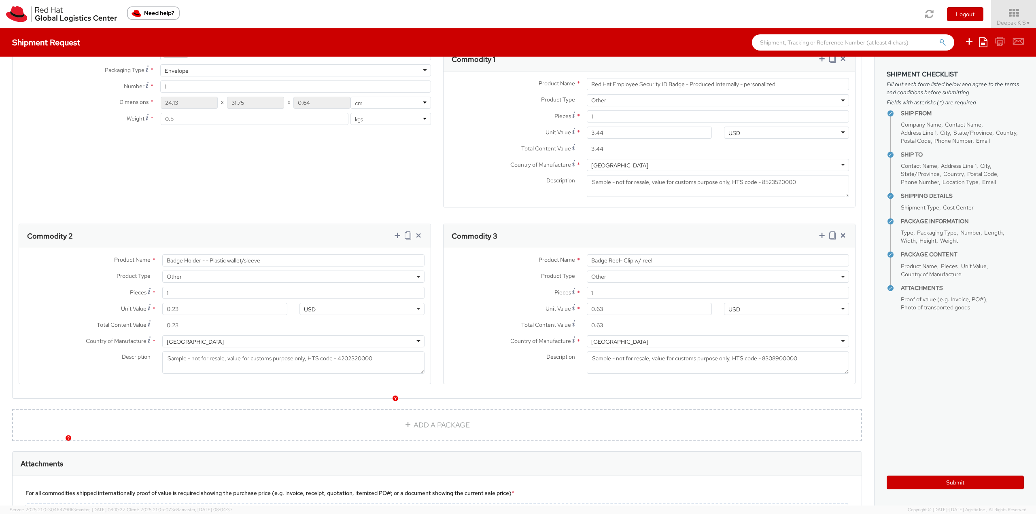
scroll to position [445, 0]
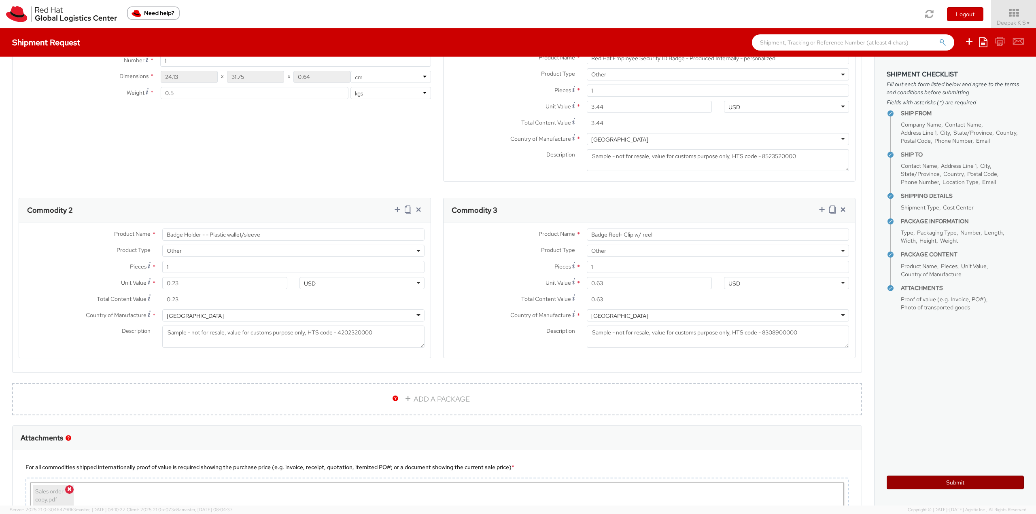
click at [924, 481] on button "Submit" at bounding box center [955, 483] width 137 height 14
type input "[PERSON_NAME]"
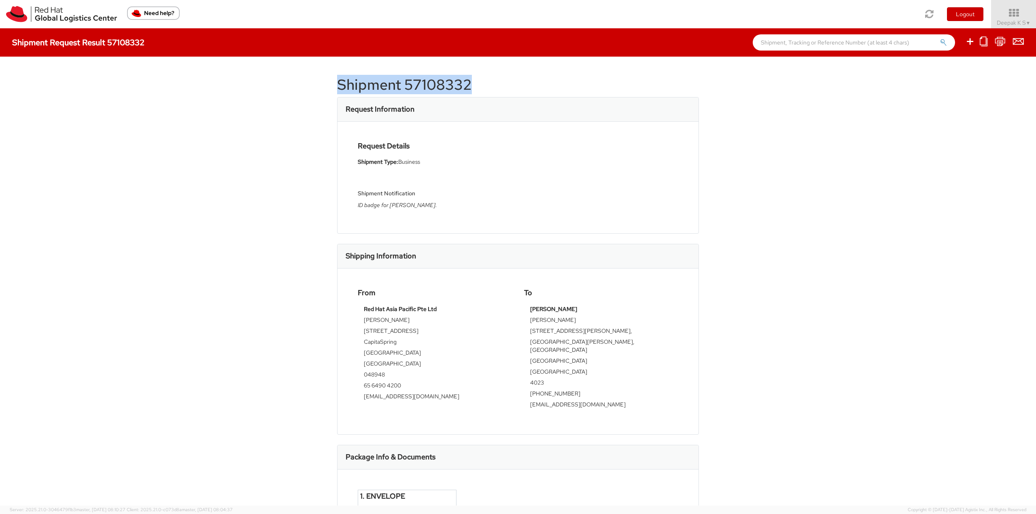
drag, startPoint x: 475, startPoint y: 85, endPoint x: 309, endPoint y: 85, distance: 166.3
click at [309, 85] on div "Shipment 57108332 Request Information Request Details Shipment Type: Business S…" at bounding box center [518, 281] width 1036 height 449
copy h1 "Shipment 57108332"
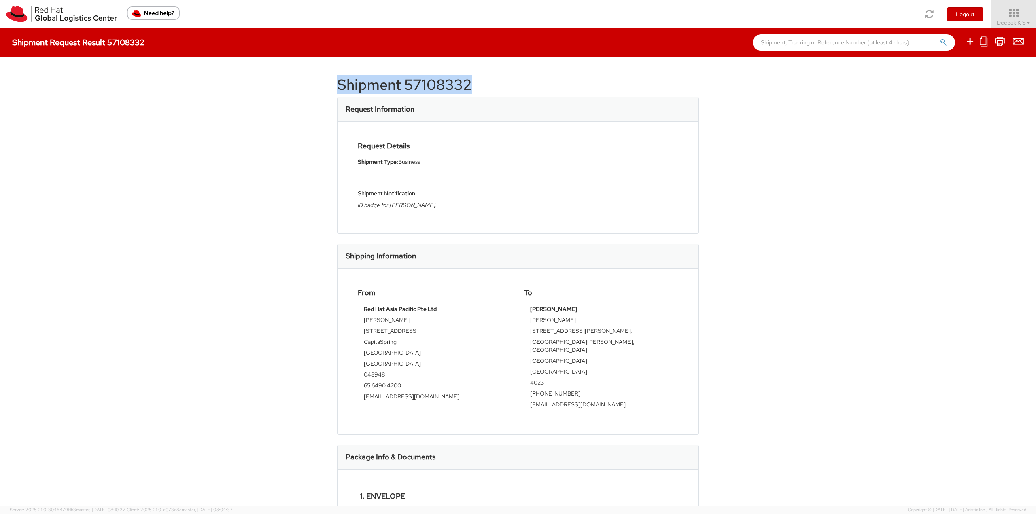
click at [512, 91] on h1 "Shipment 57108332" at bounding box center [518, 85] width 362 height 16
